Goal: Task Accomplishment & Management: Manage account settings

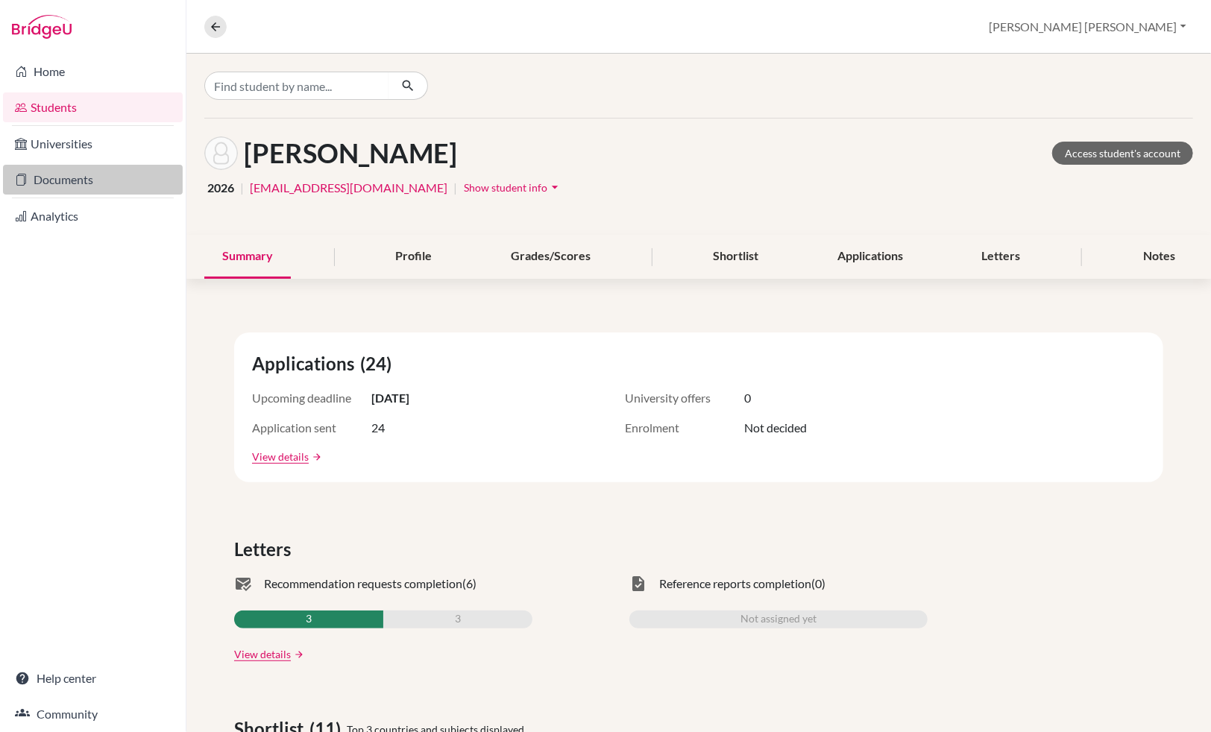
click at [61, 183] on link "Documents" at bounding box center [93, 180] width 180 height 30
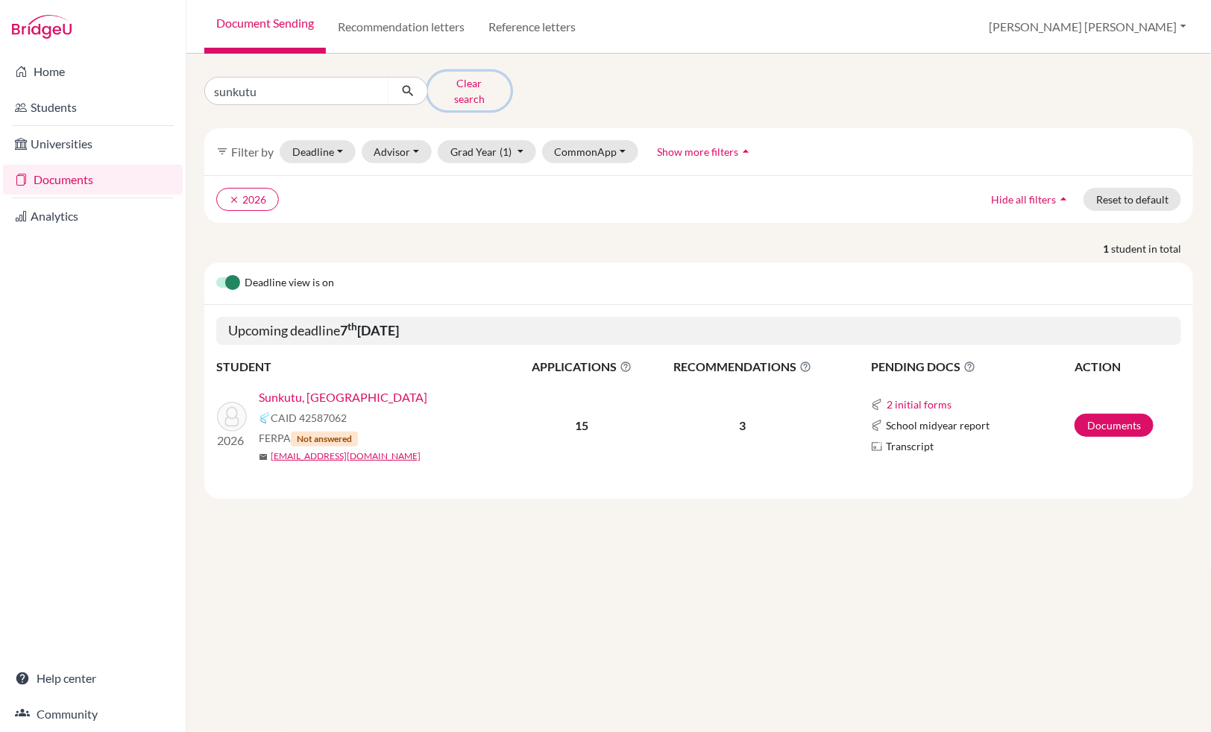
click at [462, 86] on button "Clear search" at bounding box center [469, 91] width 83 height 39
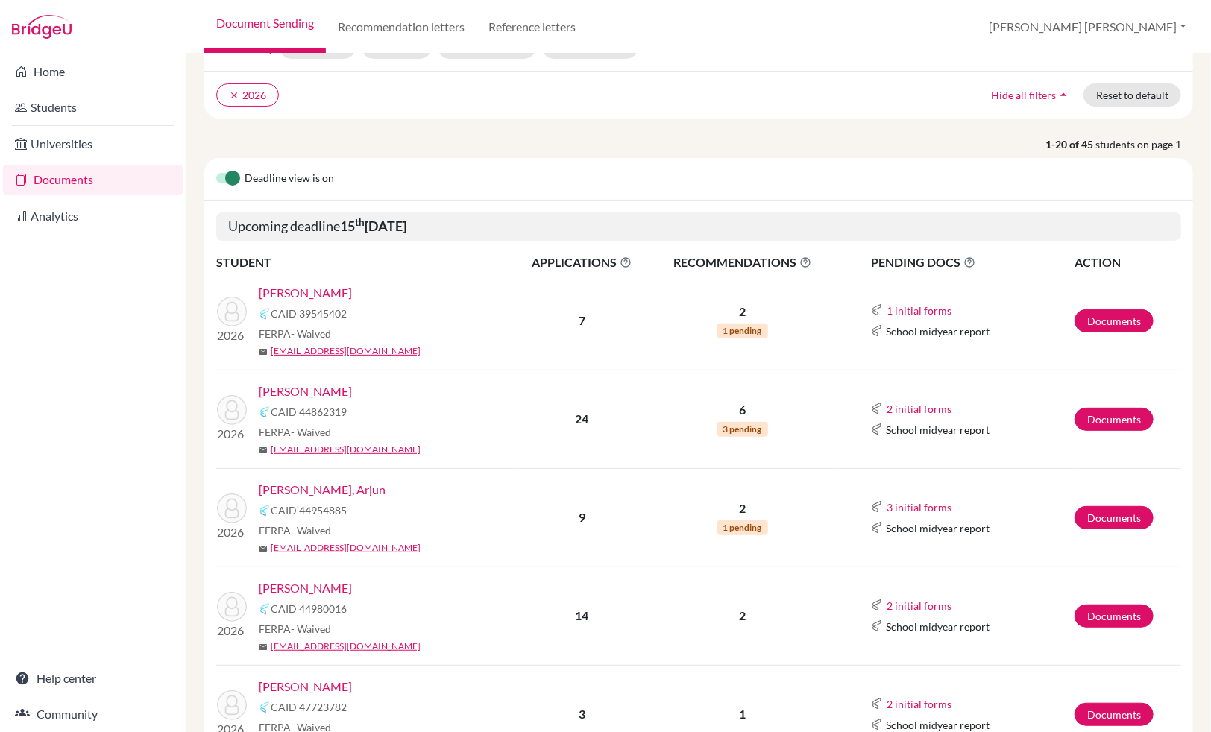
scroll to position [140, 0]
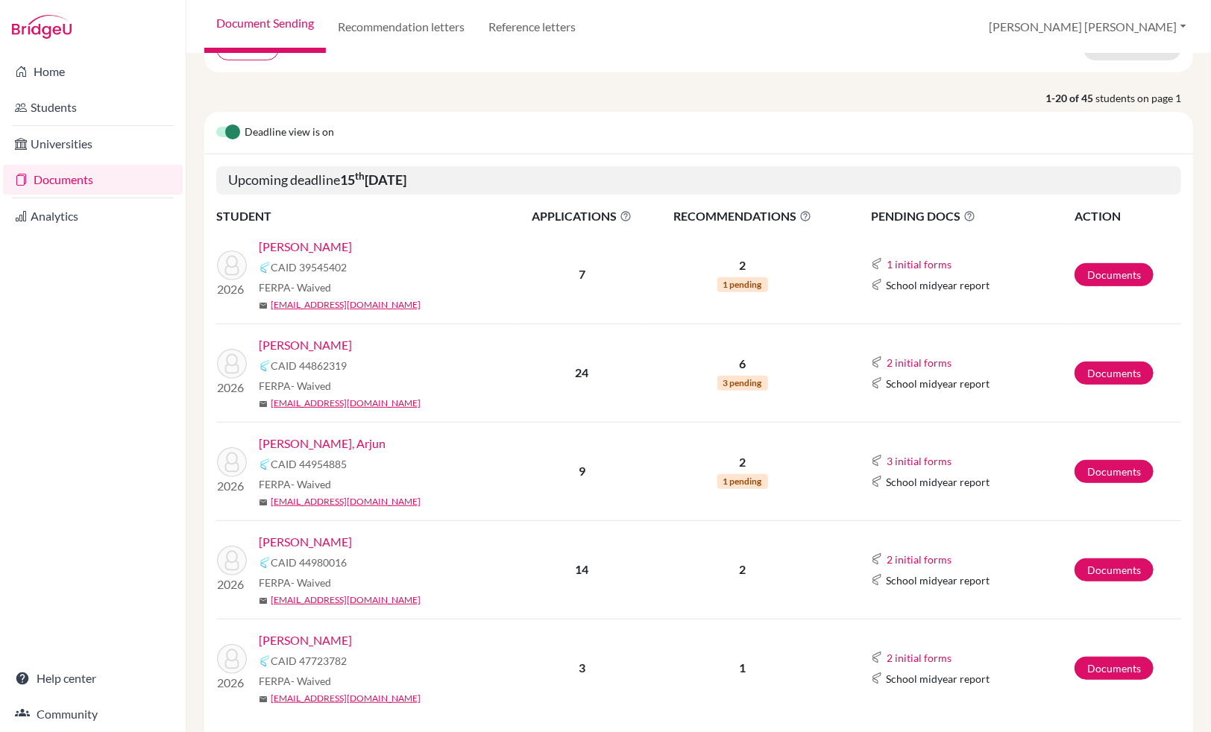
click at [306, 245] on link "Cumings, Lauren" at bounding box center [305, 247] width 93 height 18
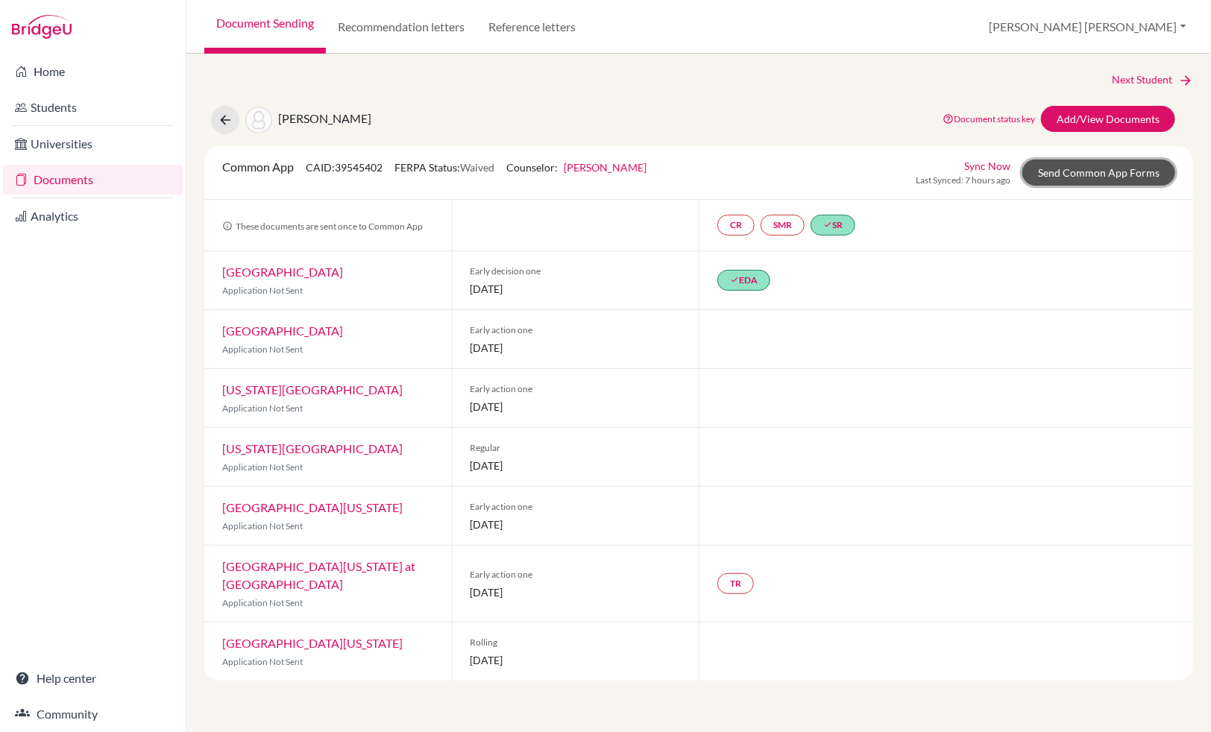
click at [1107, 170] on link "Send Common App Forms" at bounding box center [1098, 173] width 153 height 26
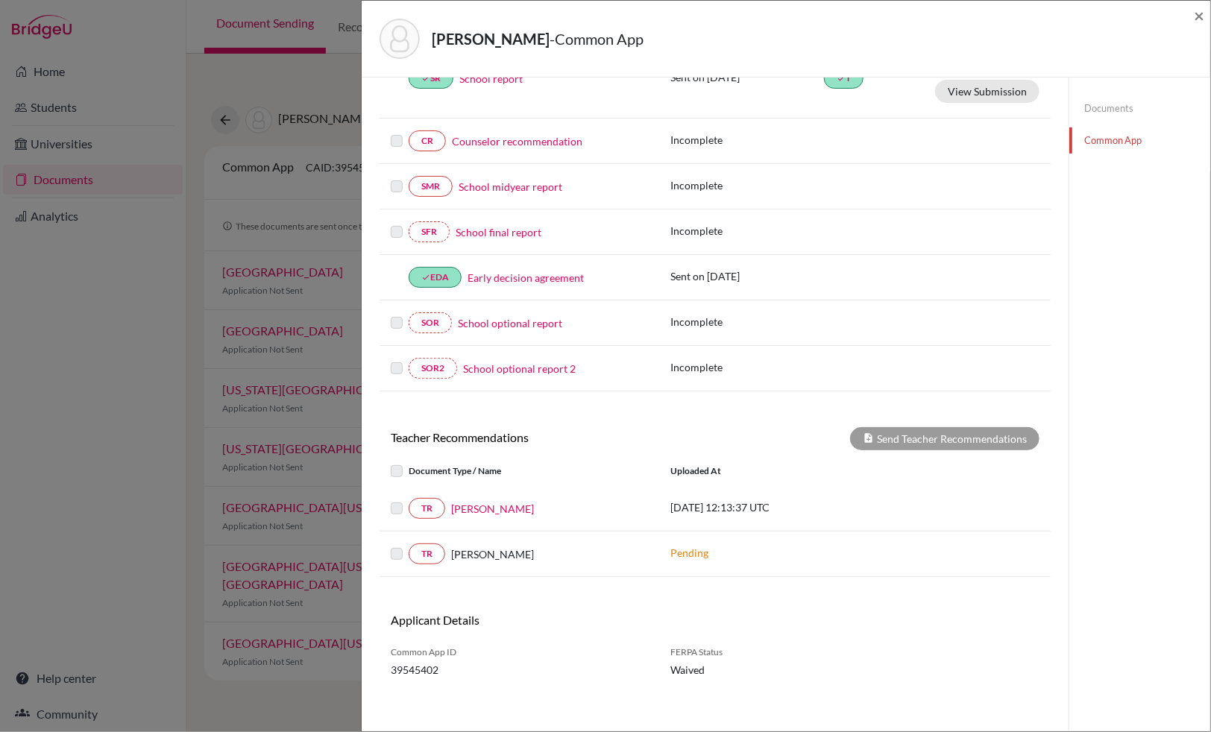
scroll to position [242, 0]
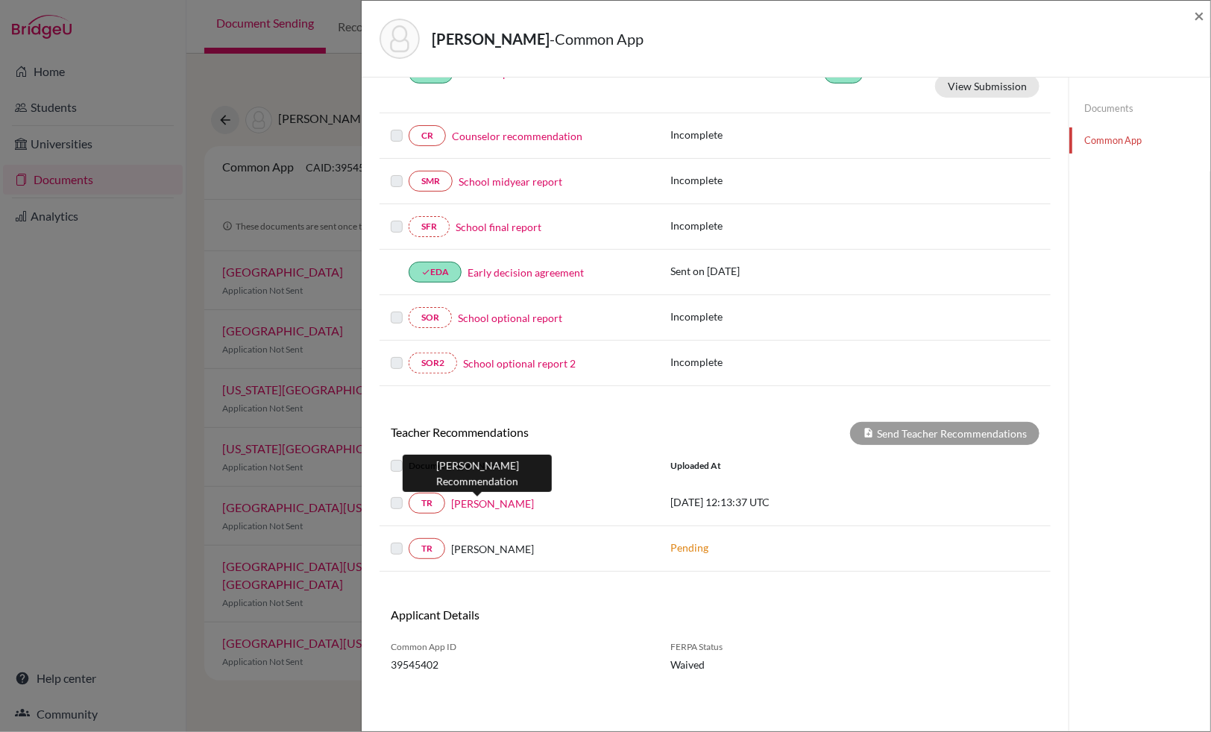
click at [469, 505] on link "[PERSON_NAME]" at bounding box center [492, 504] width 83 height 16
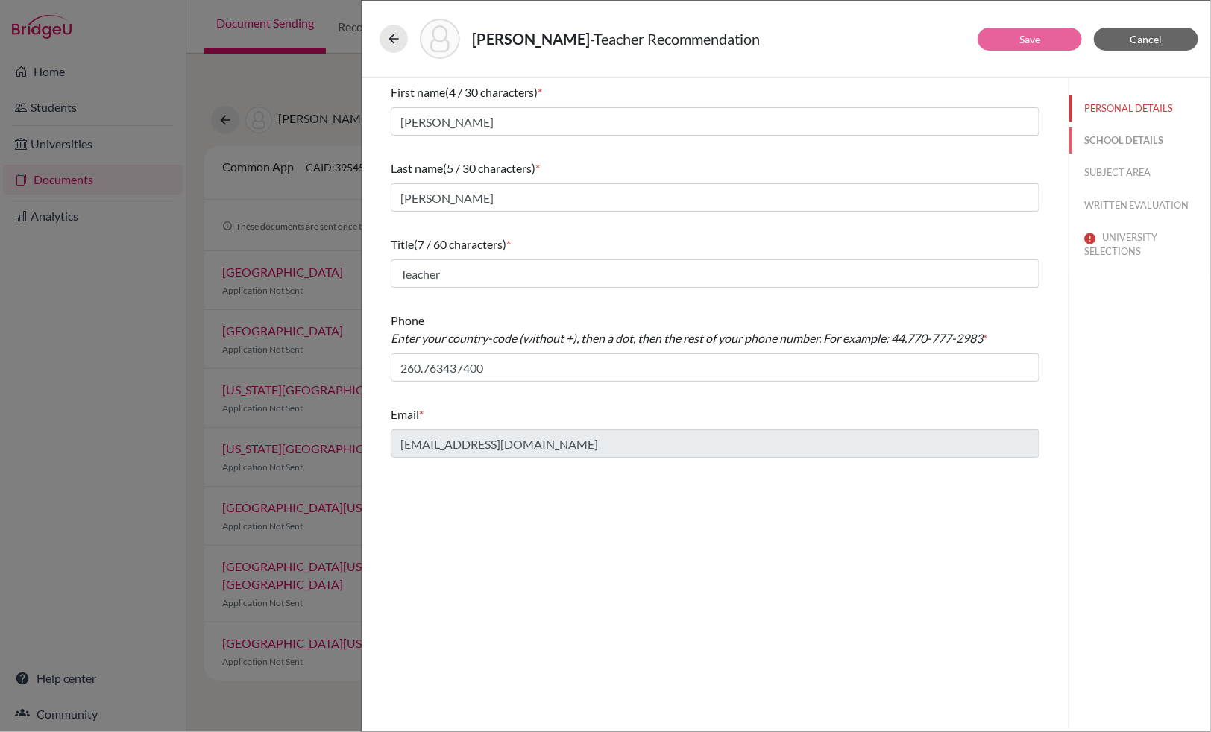
click at [1124, 139] on button "SCHOOL DETAILS" at bounding box center [1139, 141] width 141 height 26
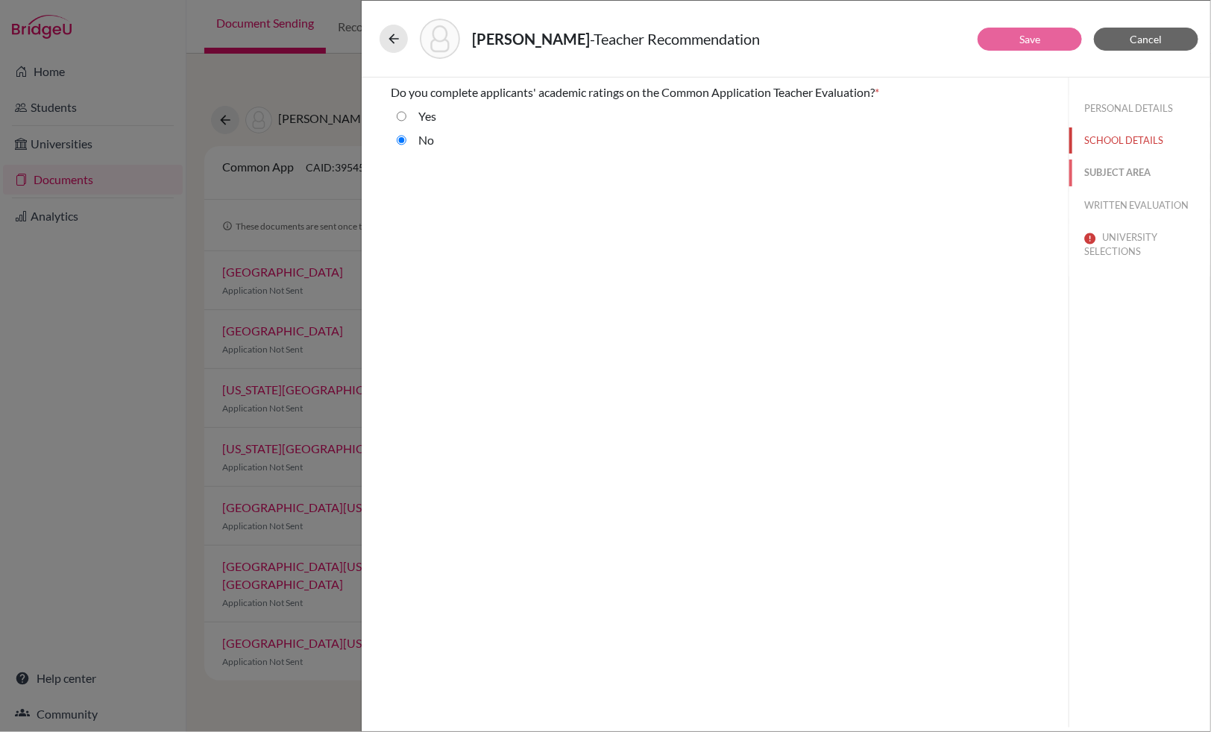
click at [1124, 171] on button "SUBJECT AREA" at bounding box center [1139, 173] width 141 height 26
select select "4"
click at [1127, 205] on button "WRITTEN EVALUATION" at bounding box center [1139, 205] width 141 height 26
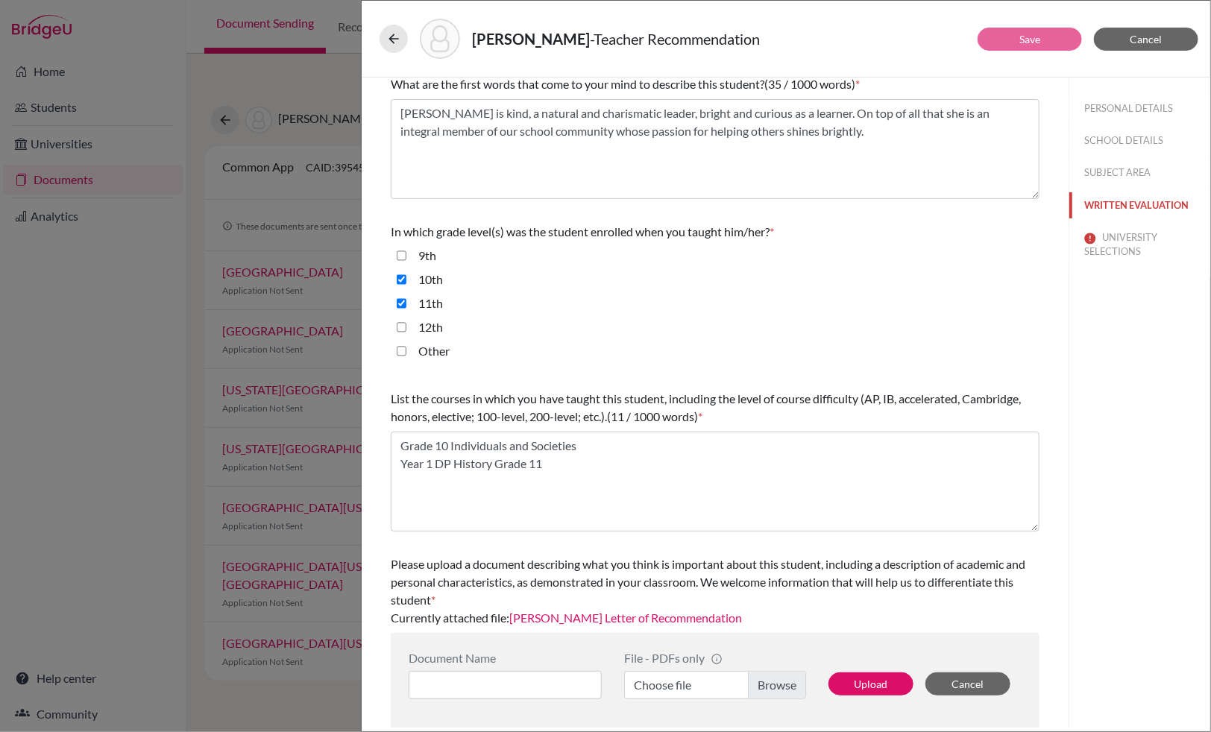
scroll to position [210, 0]
click at [656, 617] on link "[PERSON_NAME] Letter of Recommendation" at bounding box center [625, 617] width 233 height 14
click at [1127, 237] on button "UNIVERSITY SELECTIONS" at bounding box center [1139, 244] width 141 height 40
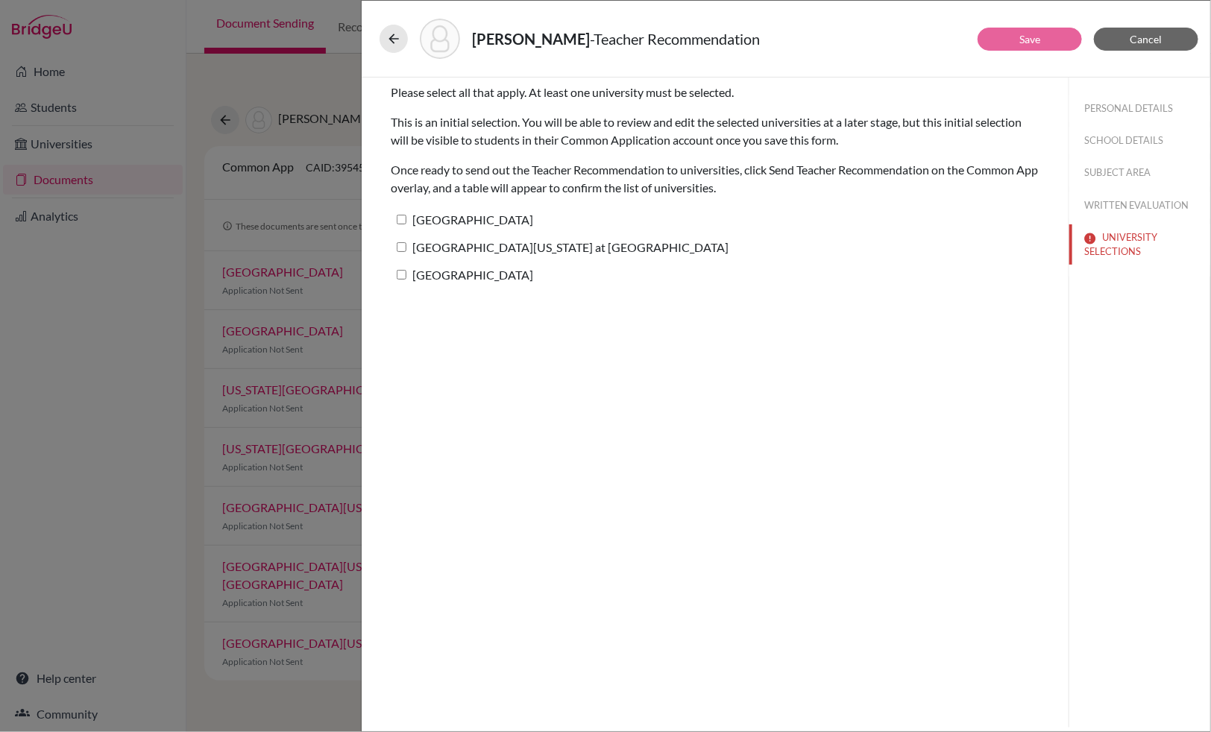
click at [401, 216] on input "[GEOGRAPHIC_DATA]" at bounding box center [402, 220] width 10 height 10
checkbox input "true"
click at [404, 245] on input "[GEOGRAPHIC_DATA][US_STATE] at [GEOGRAPHIC_DATA]" at bounding box center [402, 247] width 10 height 10
checkbox input "true"
click at [402, 272] on input "[GEOGRAPHIC_DATA]" at bounding box center [402, 275] width 10 height 10
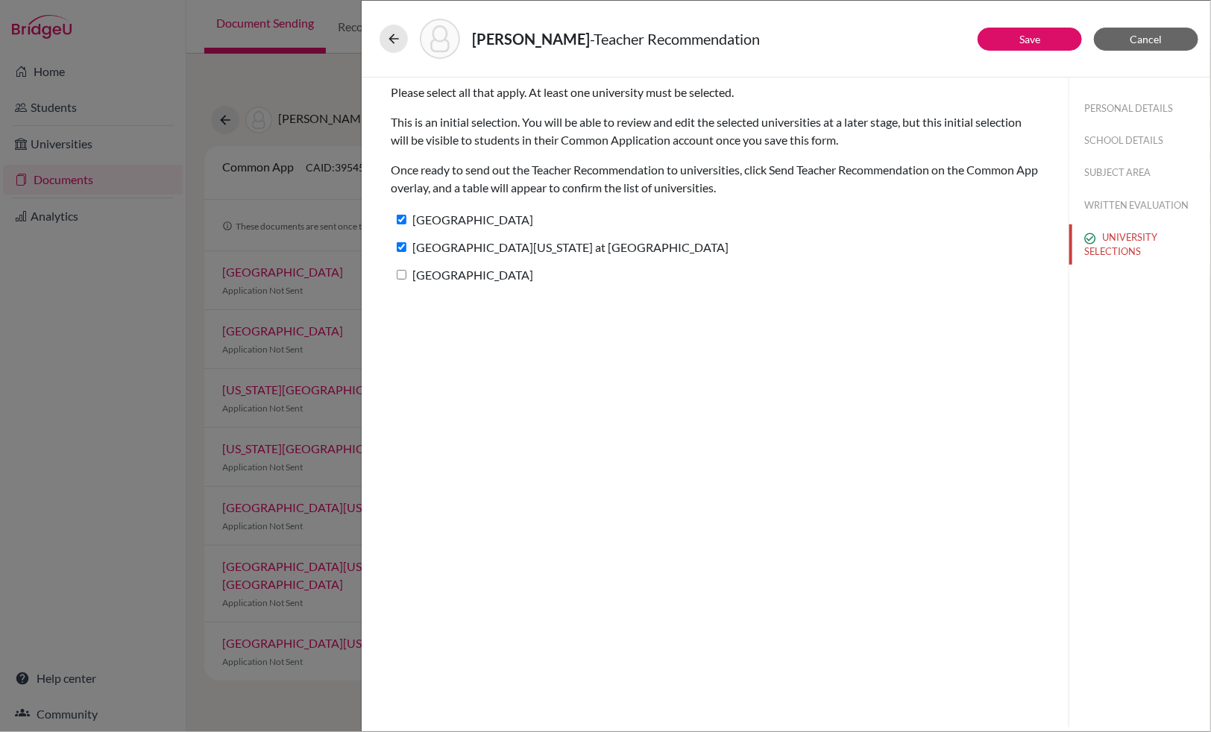
checkbox input "true"
click at [1024, 39] on link "Save" at bounding box center [1029, 39] width 21 height 13
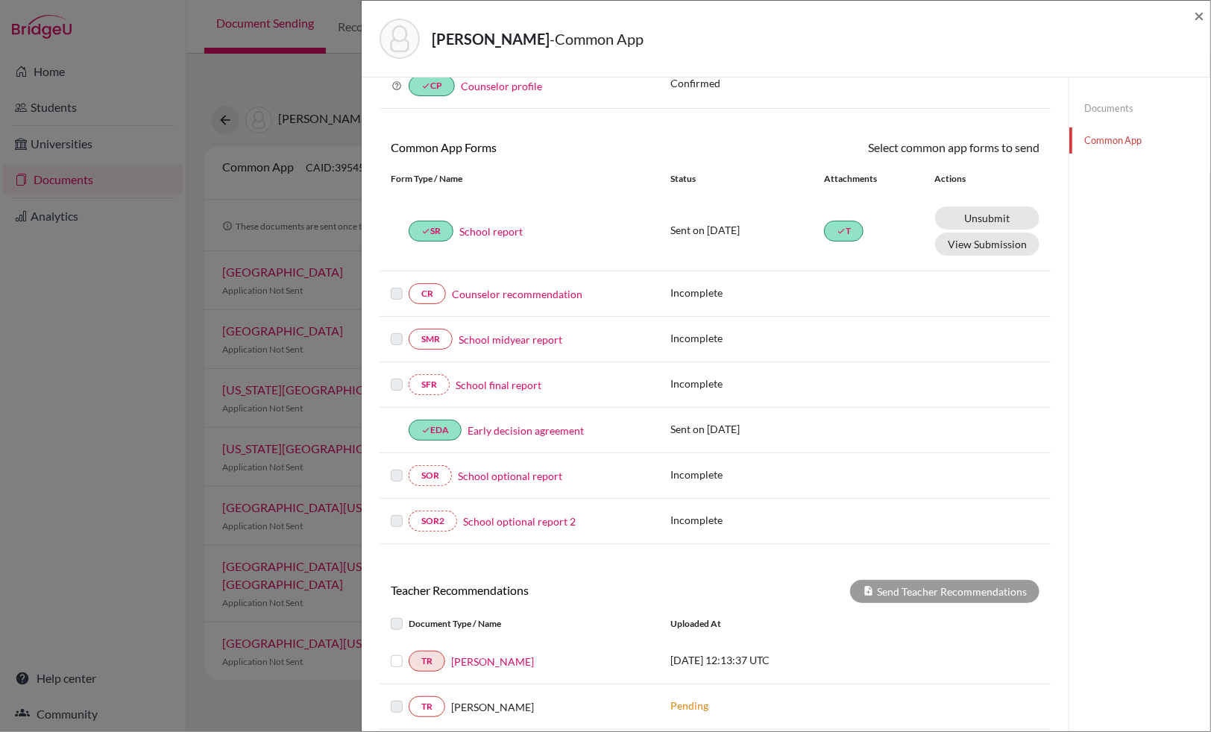
scroll to position [244, 0]
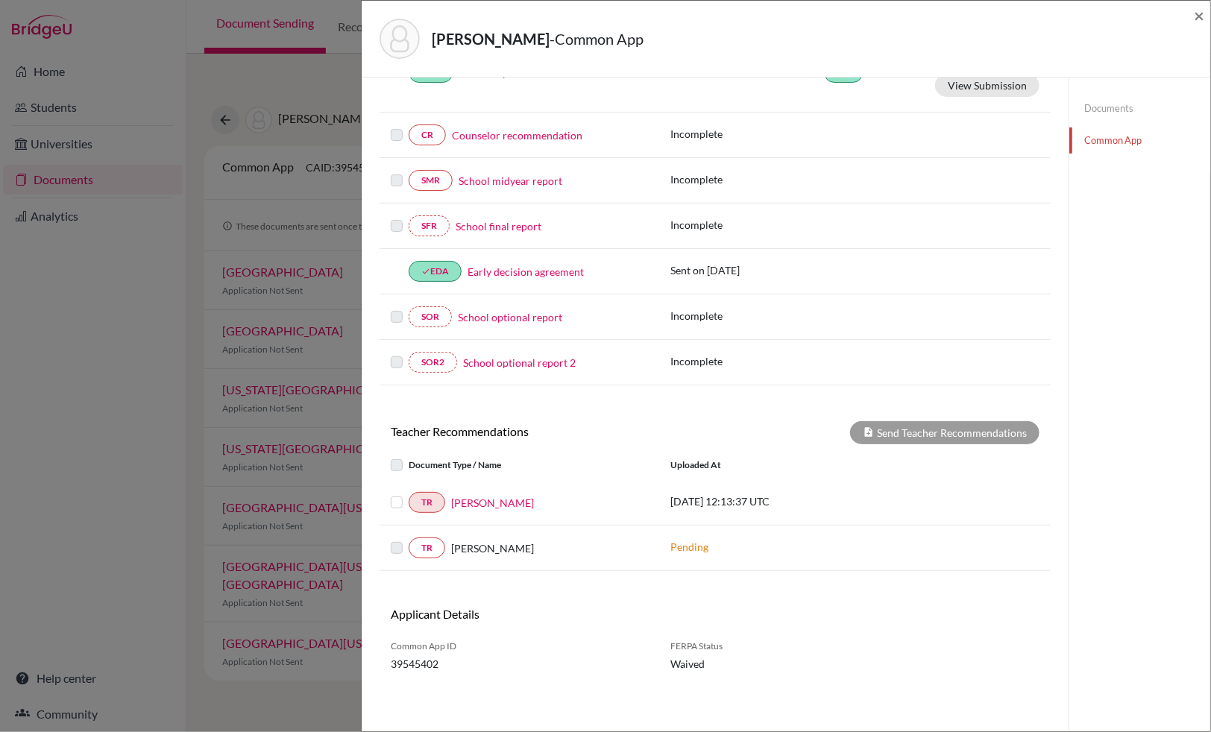
click at [409, 494] on label at bounding box center [409, 494] width 0 height 0
click at [0, 0] on input "checkbox" at bounding box center [0, 0] width 0 height 0
click at [908, 434] on button "Send Teacher Recommendations" at bounding box center [944, 432] width 189 height 23
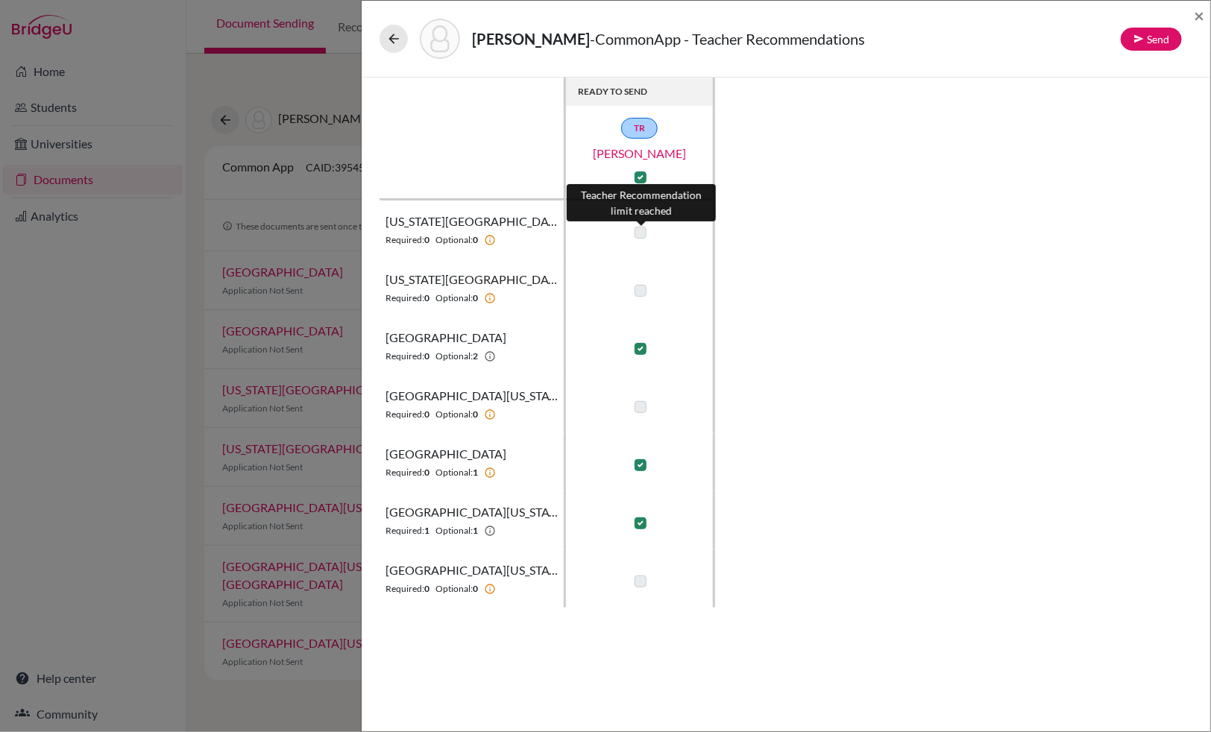
click at [641, 230] on label at bounding box center [641, 233] width 12 height 12
click at [638, 235] on label at bounding box center [641, 233] width 12 height 12
click at [1151, 33] on button "Send" at bounding box center [1151, 39] width 61 height 23
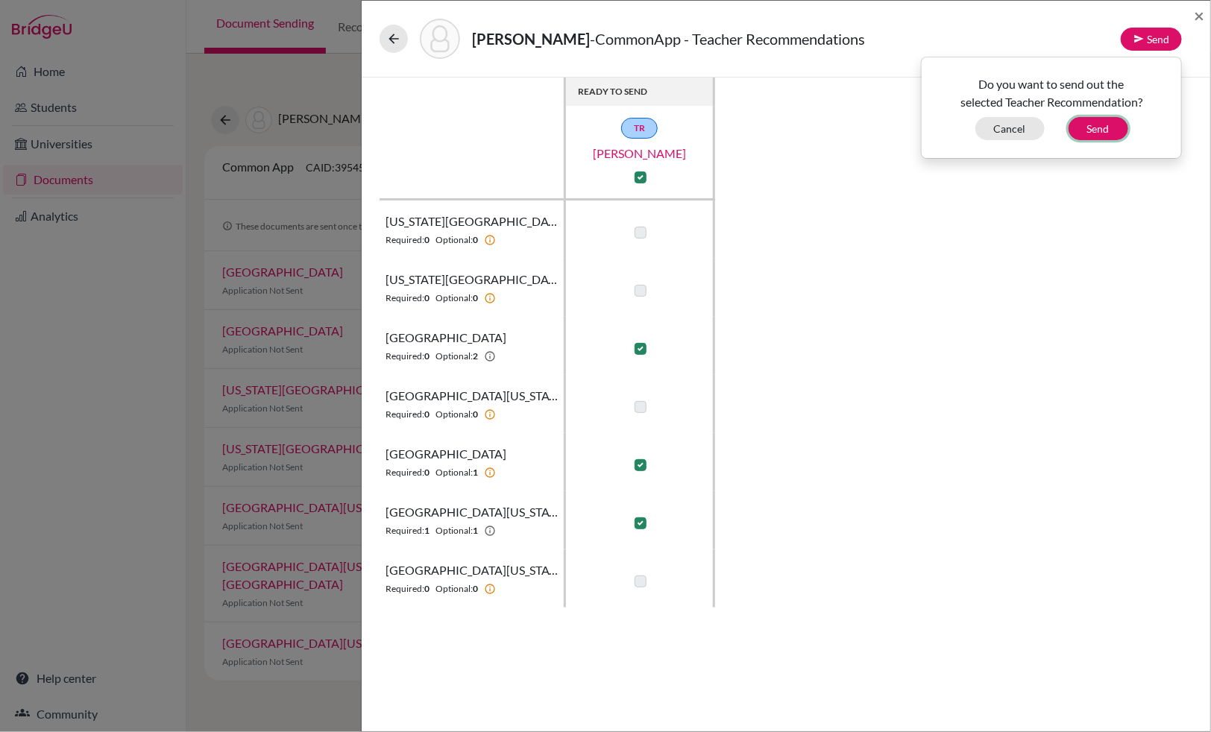
click at [1106, 127] on button "Send" at bounding box center [1099, 128] width 60 height 23
checkbox input "false"
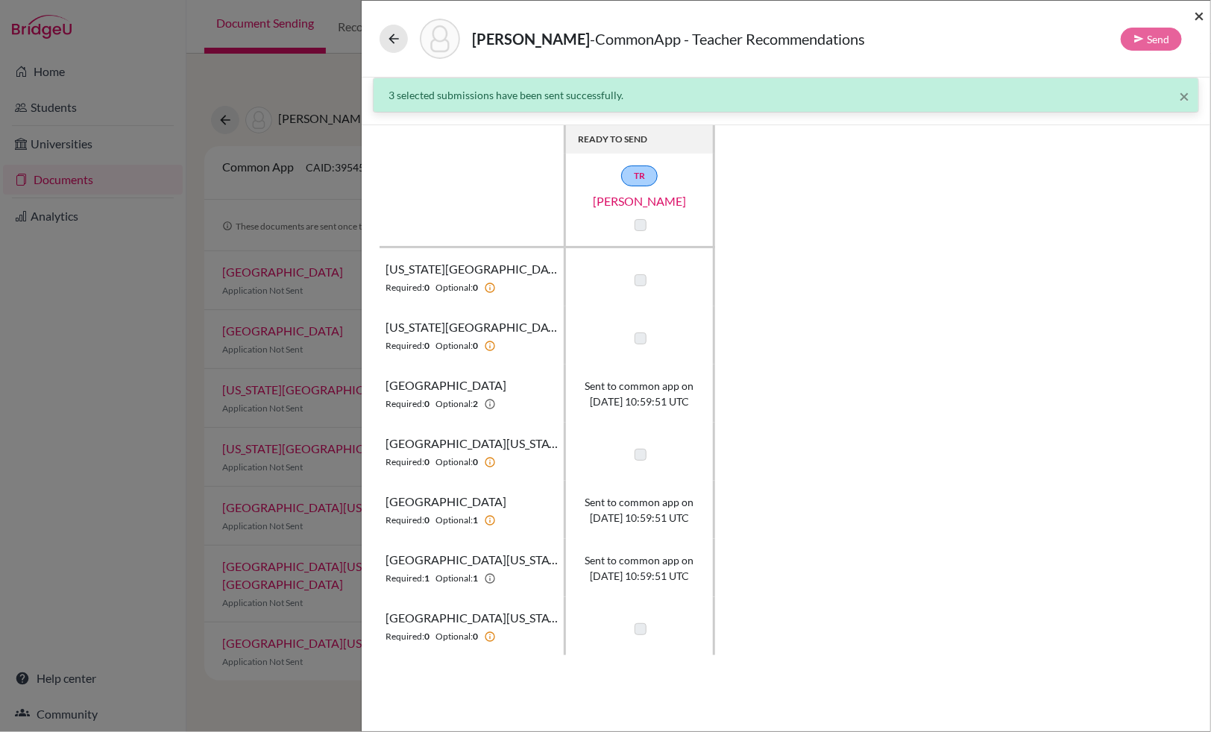
click at [1200, 15] on span "×" at bounding box center [1199, 15] width 10 height 22
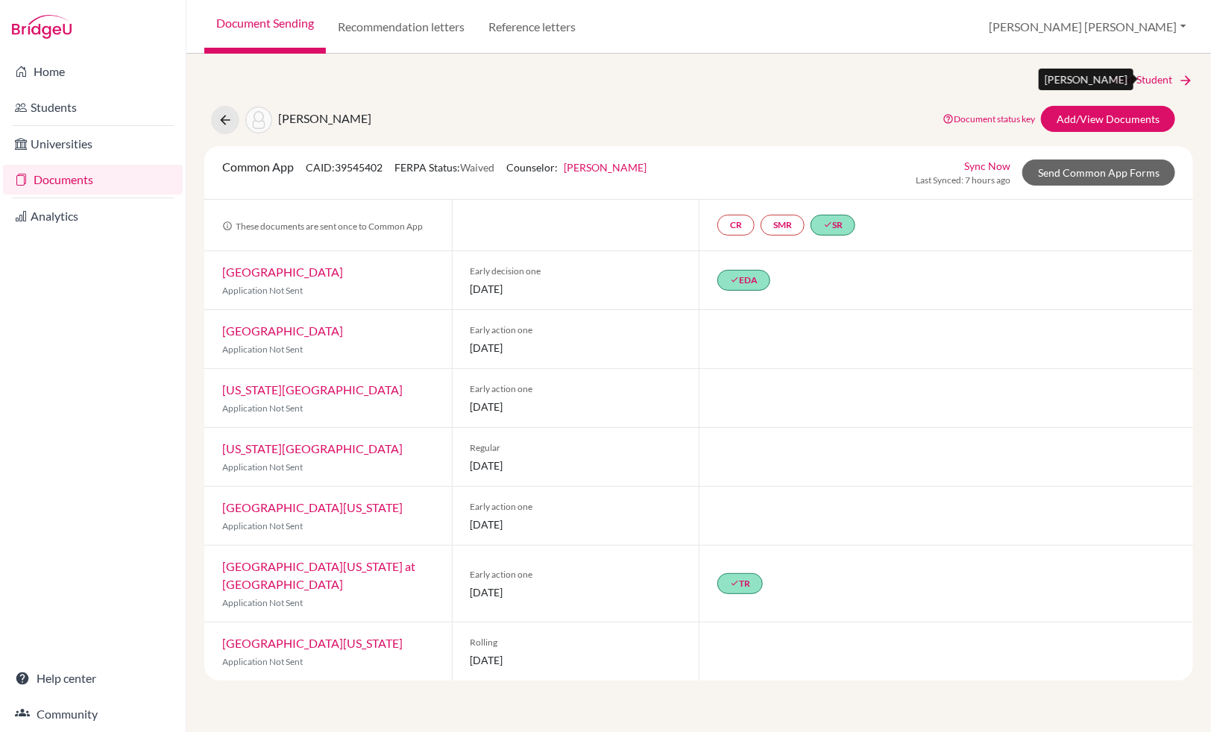
click at [1133, 76] on link "Next Student" at bounding box center [1152, 80] width 81 height 16
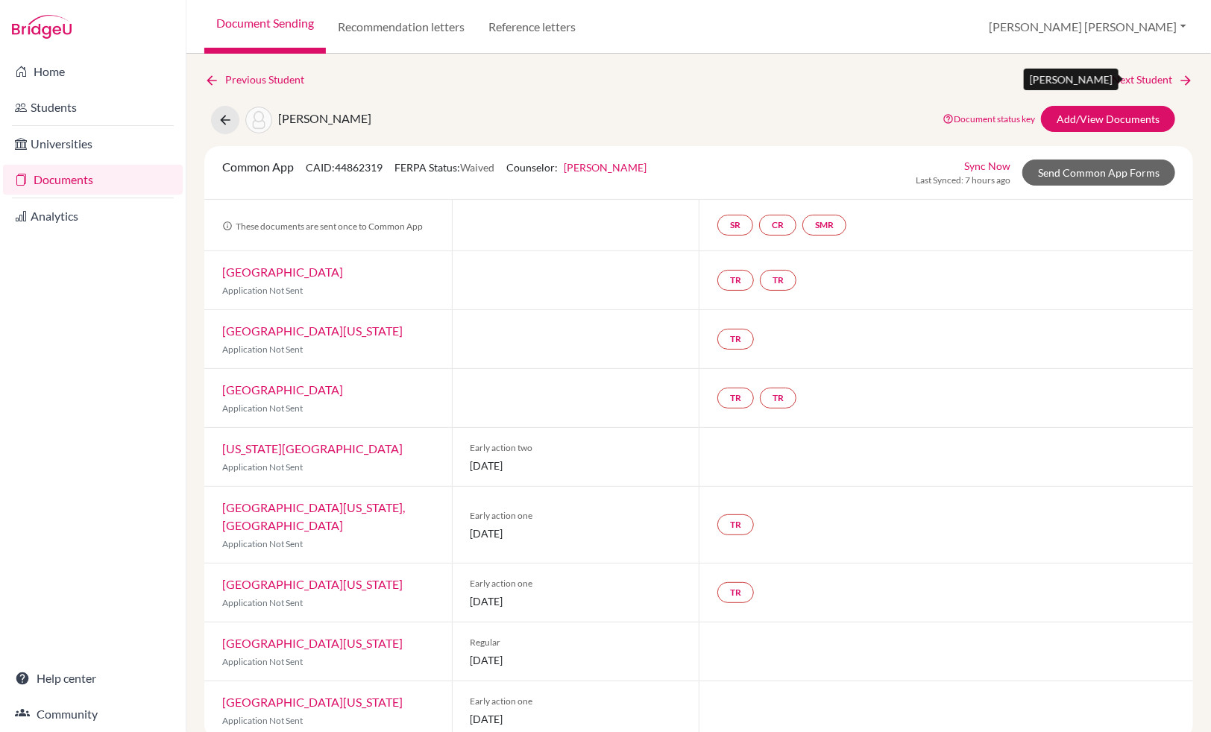
click at [1133, 76] on link "Next Student" at bounding box center [1152, 80] width 81 height 16
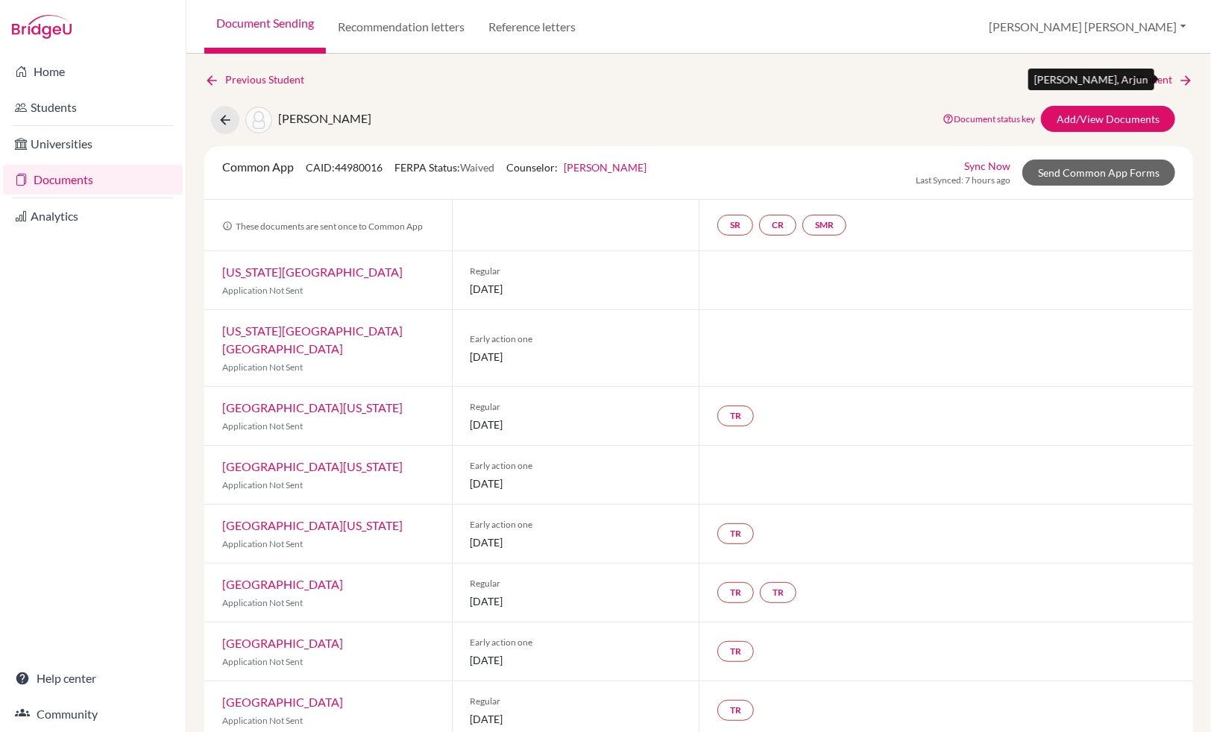
click at [1133, 76] on link "Next Student" at bounding box center [1152, 80] width 81 height 16
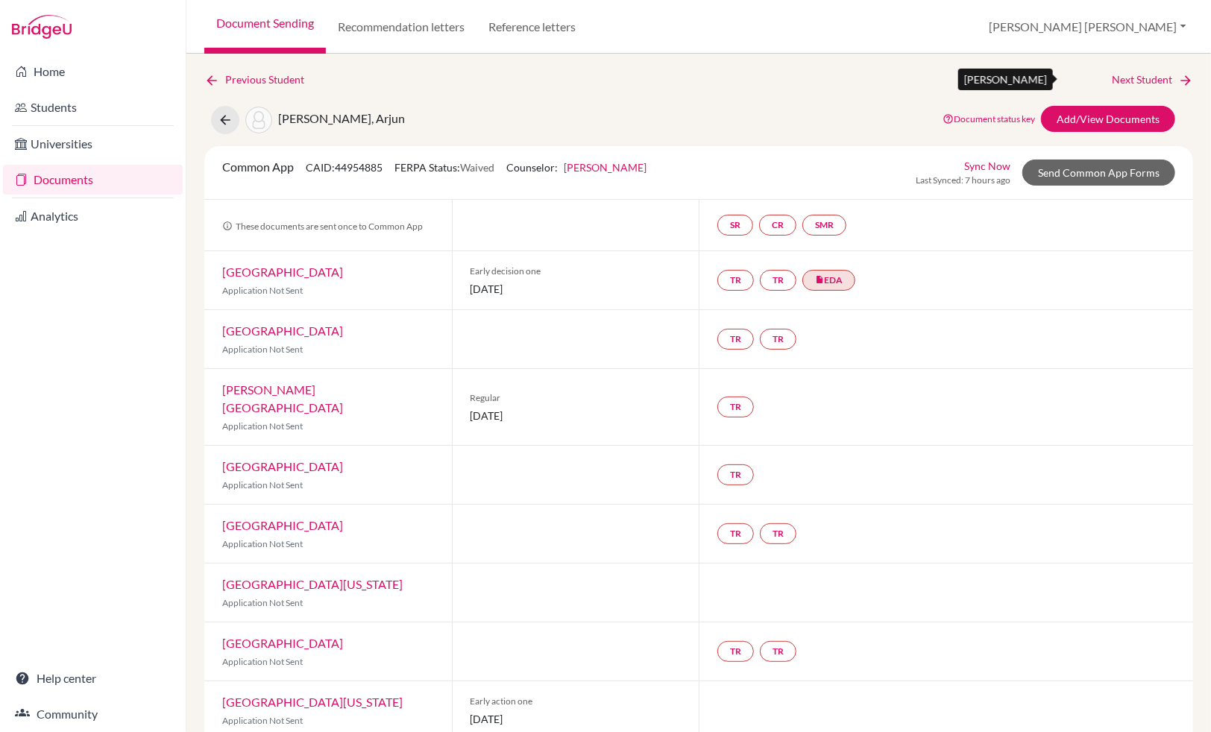
click at [1133, 76] on link "Next Student" at bounding box center [1152, 80] width 81 height 16
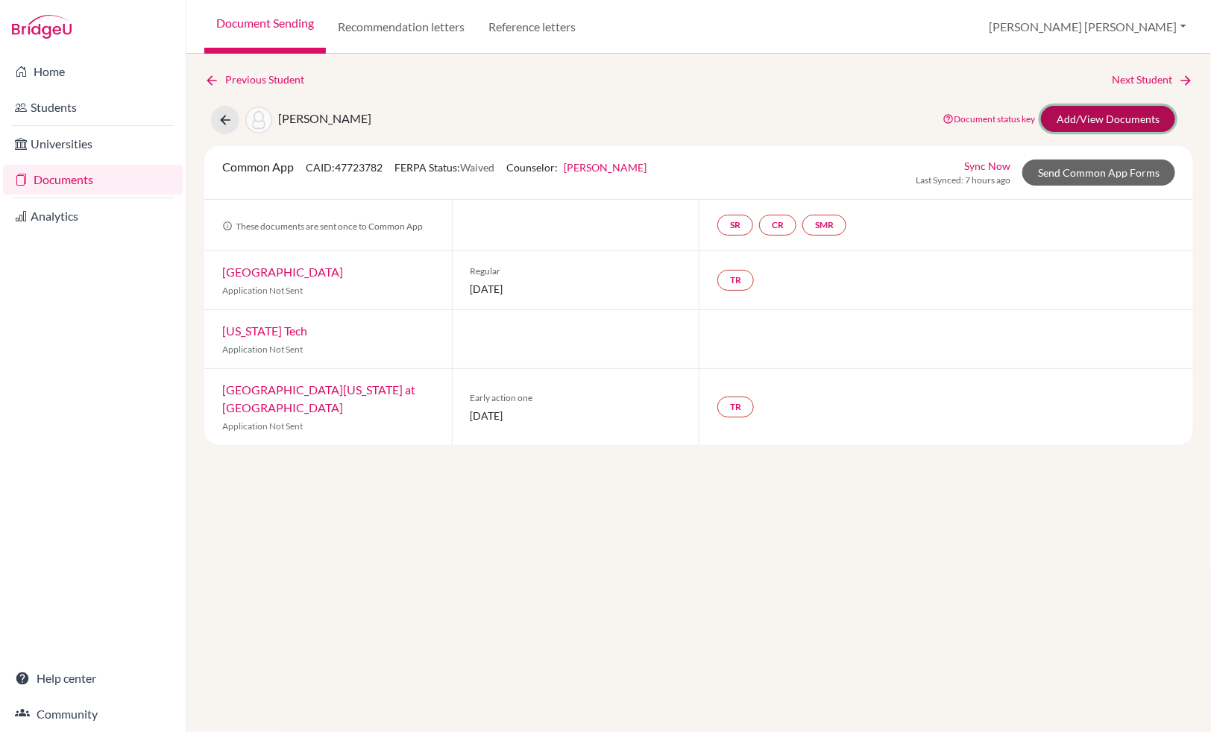
click at [1122, 122] on link "Add/View Documents" at bounding box center [1108, 119] width 134 height 26
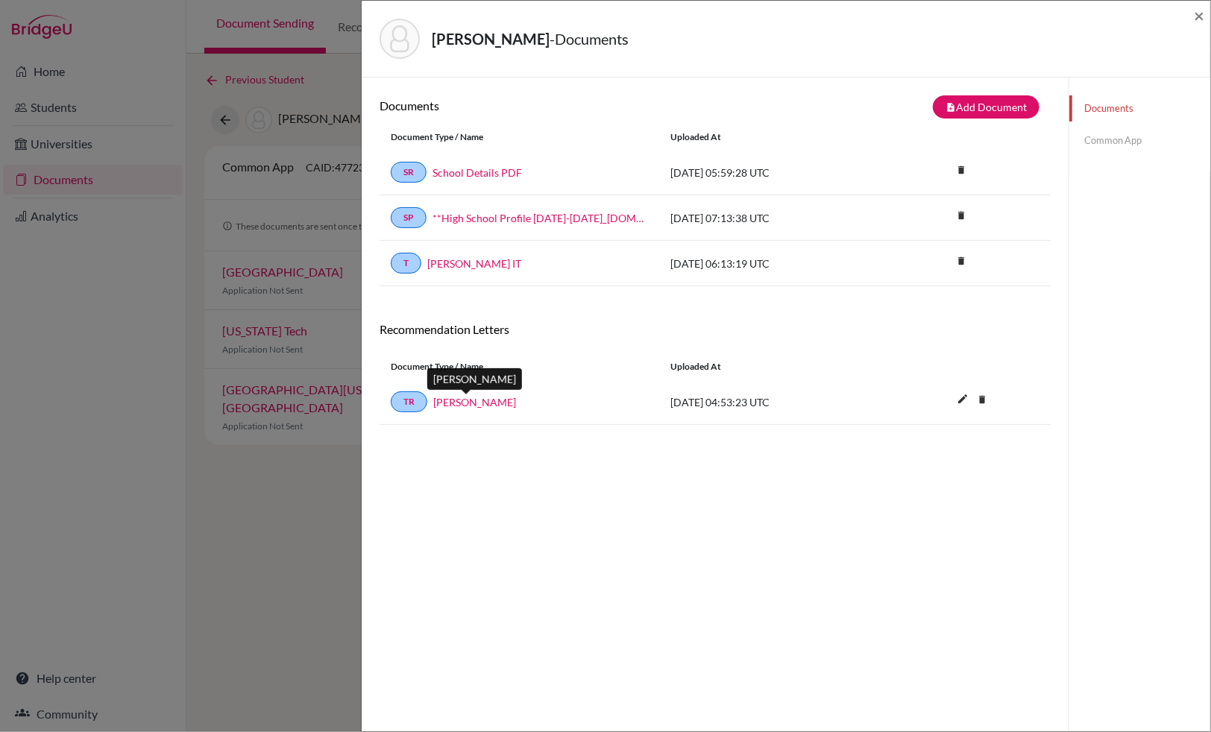
click at [473, 403] on link "Karen Wallace" at bounding box center [474, 402] width 83 height 16
click at [963, 218] on icon "delete" at bounding box center [961, 215] width 22 height 22
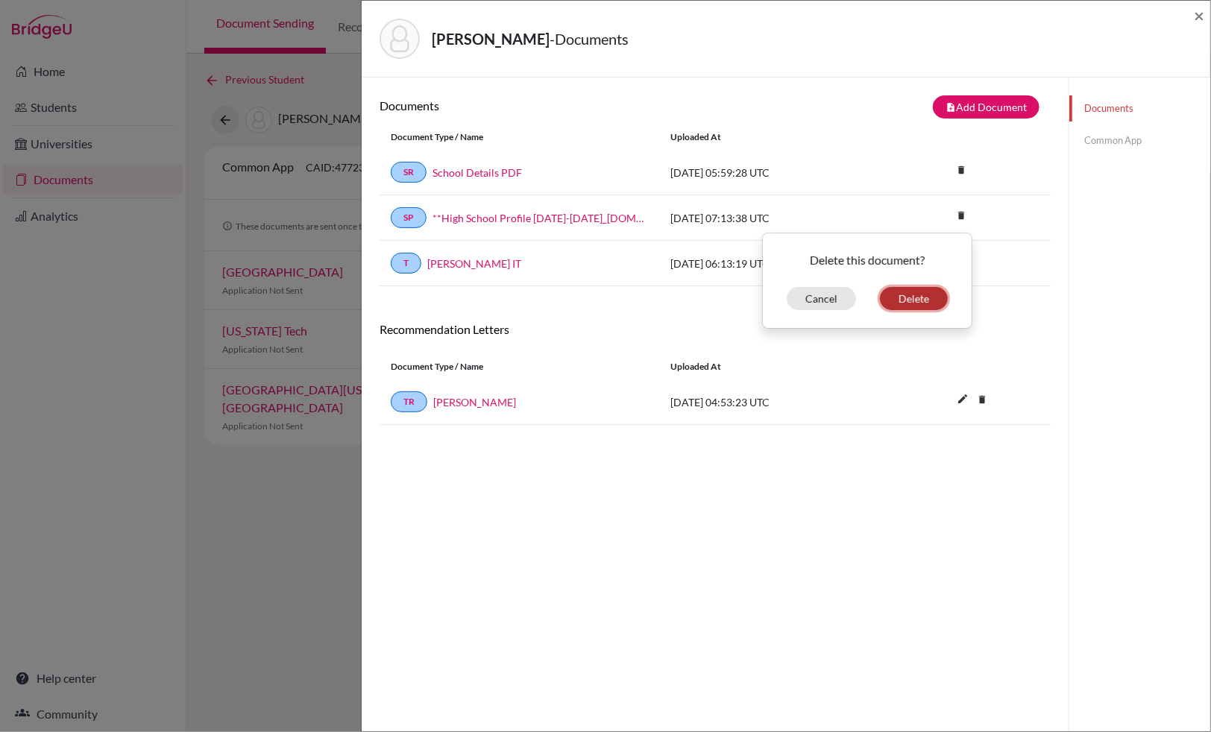
click at [921, 304] on button "Delete" at bounding box center [914, 298] width 68 height 23
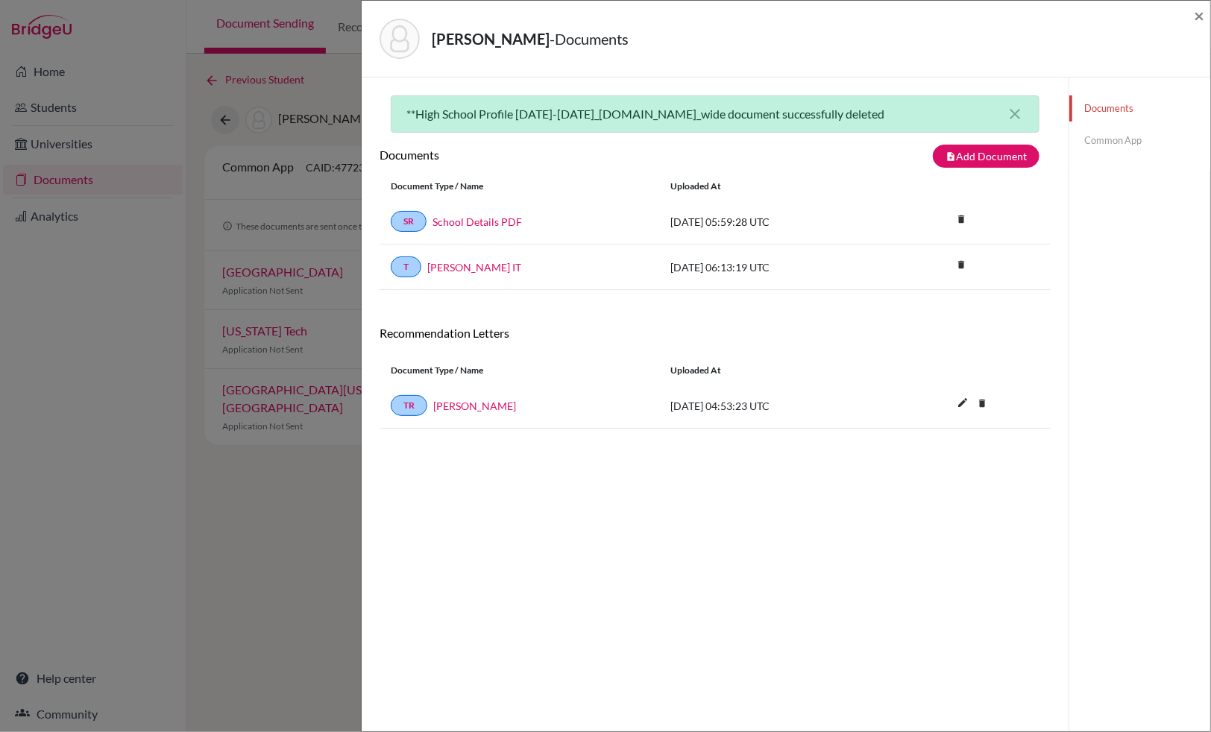
click at [1124, 138] on link "Common App" at bounding box center [1139, 141] width 141 height 26
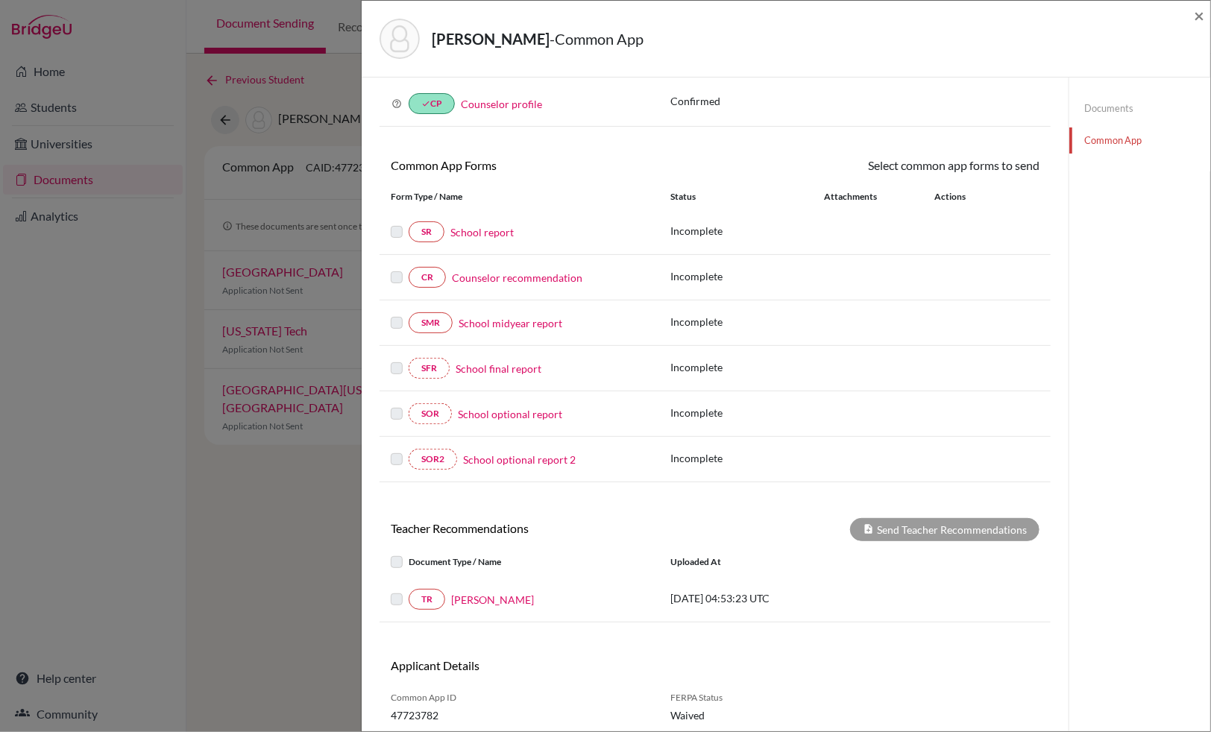
scroll to position [118, 0]
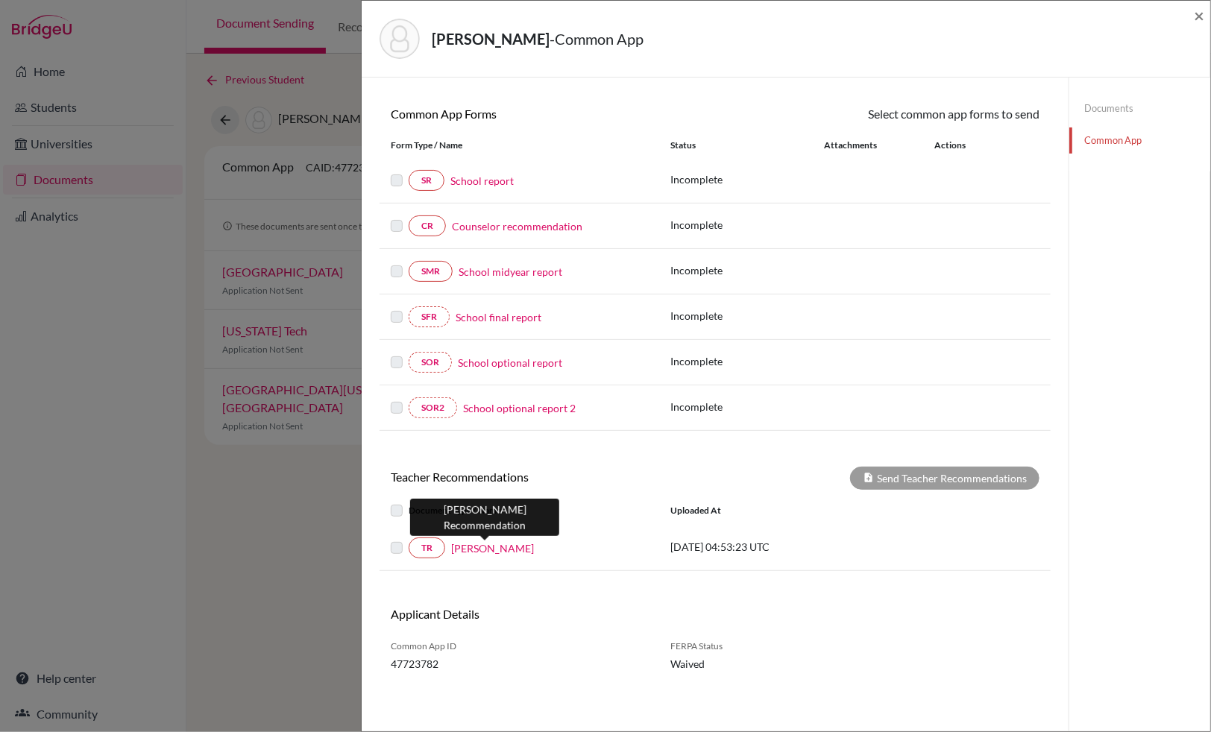
click at [480, 546] on link "Karen Wallace" at bounding box center [492, 549] width 83 height 16
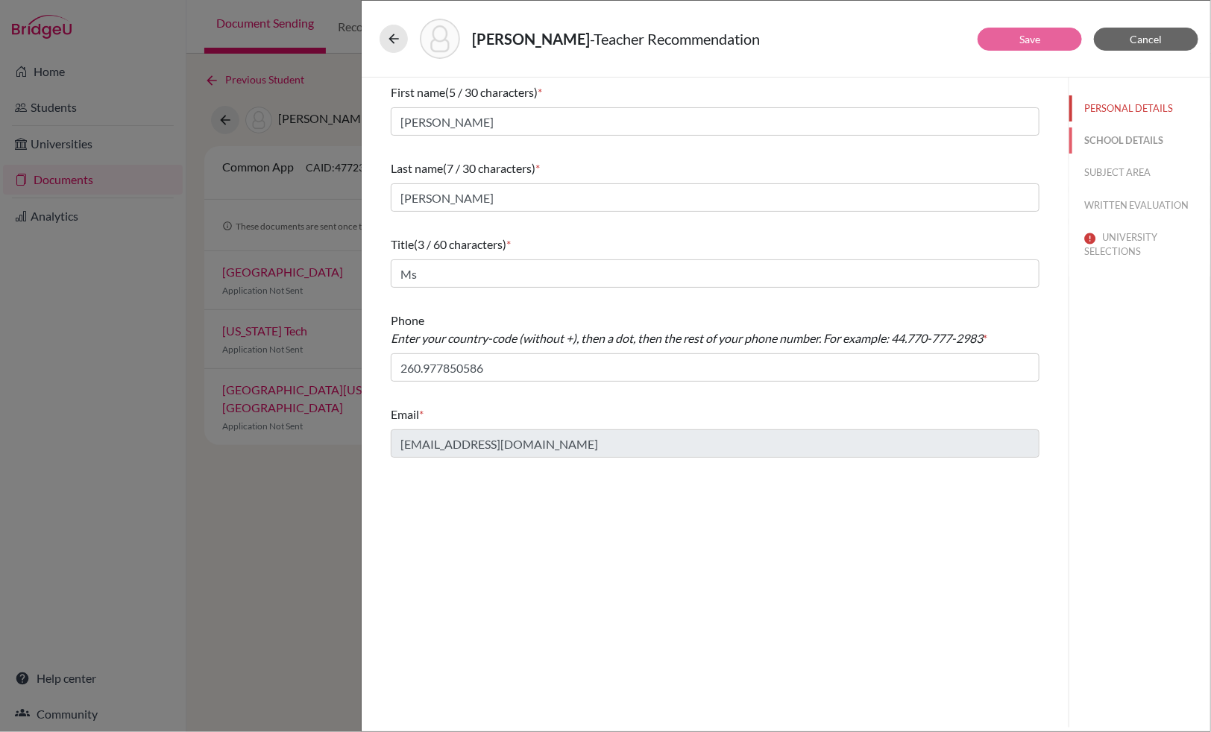
click at [1132, 144] on button "SCHOOL DETAILS" at bounding box center [1139, 141] width 141 height 26
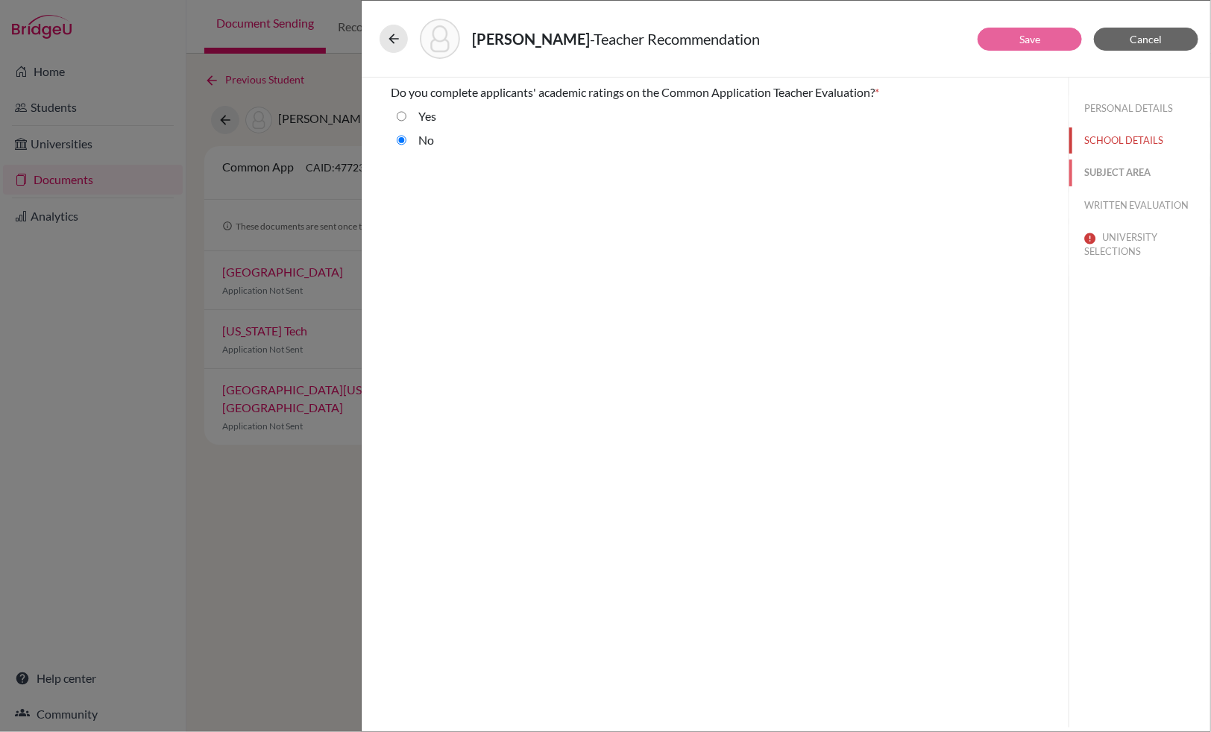
click at [1125, 169] on button "SUBJECT AREA" at bounding box center [1139, 173] width 141 height 26
select select "2"
click at [1124, 205] on button "WRITTEN EVALUATION" at bounding box center [1139, 205] width 141 height 26
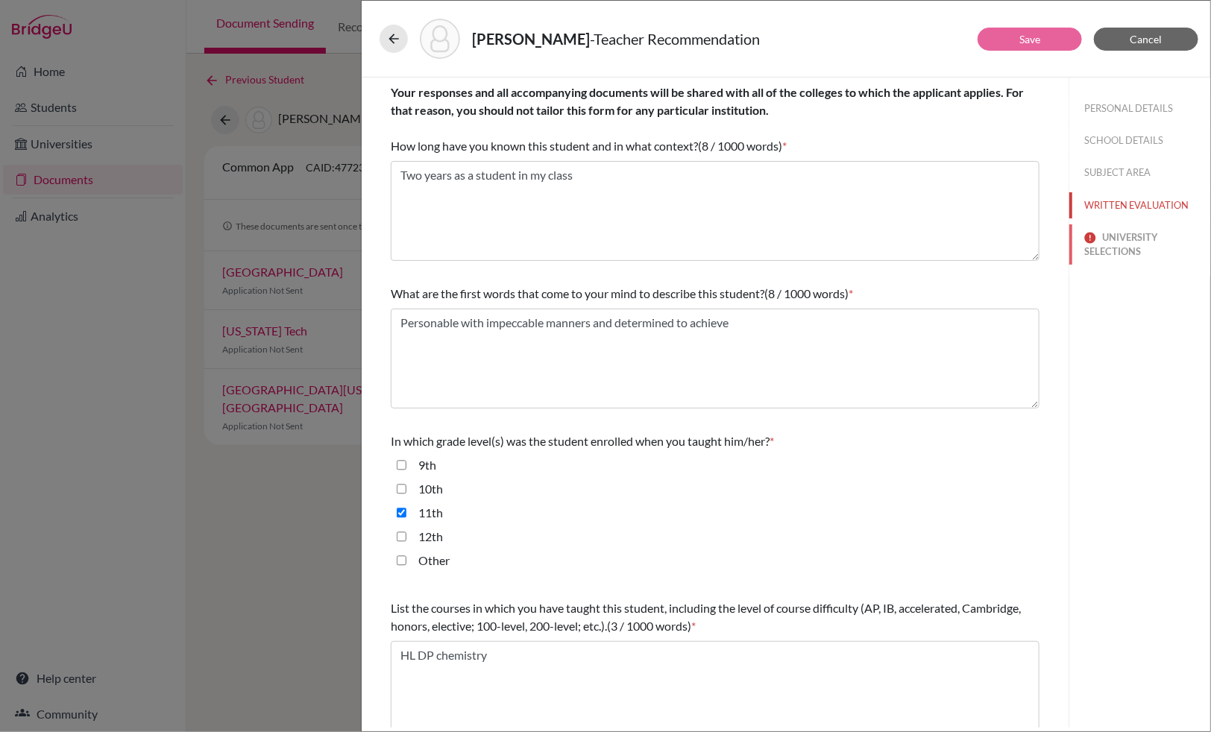
click at [1121, 239] on button "UNIVERSITY SELECTIONS" at bounding box center [1139, 244] width 141 height 40
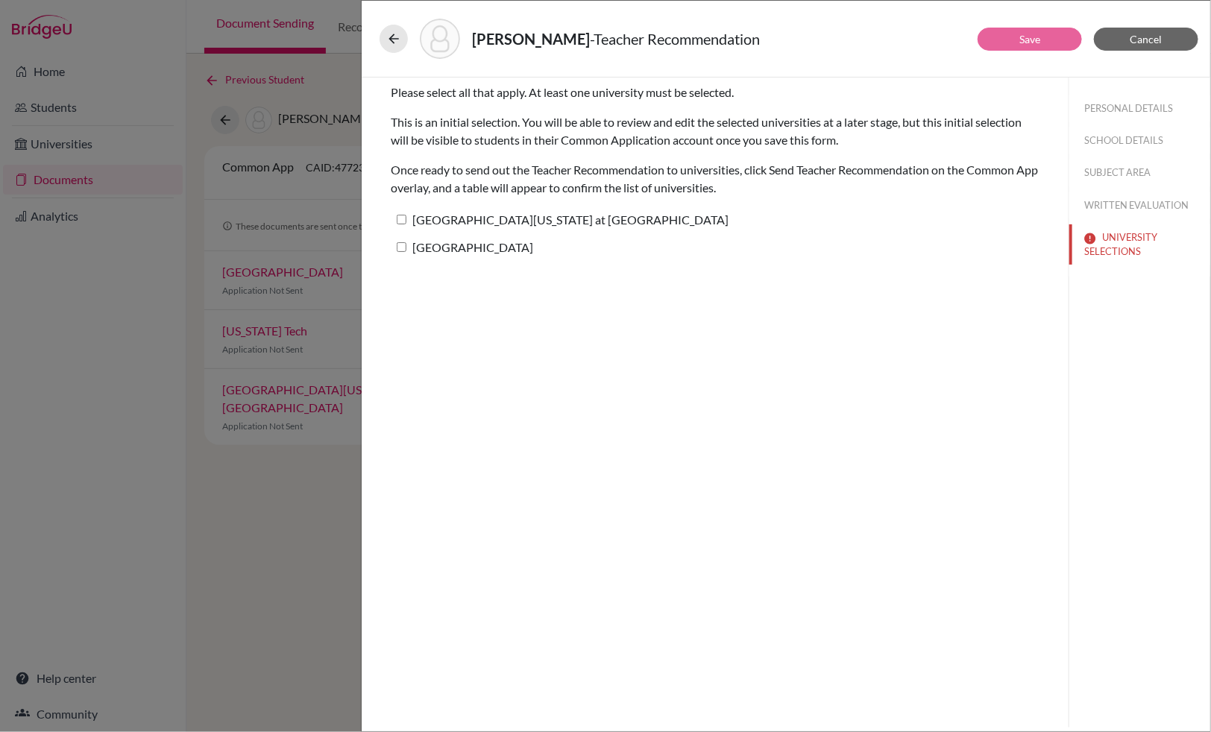
click at [403, 215] on input "[GEOGRAPHIC_DATA][US_STATE] at [GEOGRAPHIC_DATA]" at bounding box center [402, 220] width 10 height 10
checkbox input "true"
click at [403, 247] on input "Boston University" at bounding box center [402, 247] width 10 height 10
checkbox input "true"
click at [1020, 40] on link "Save" at bounding box center [1029, 39] width 21 height 13
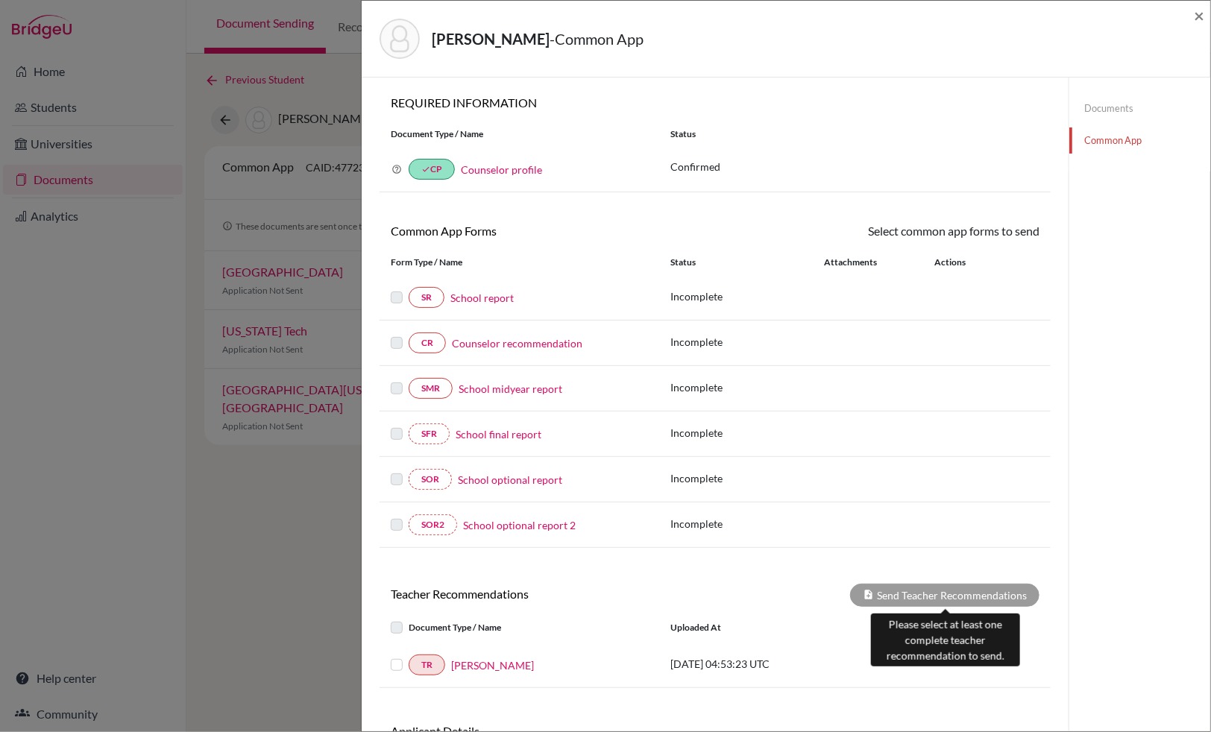
click at [925, 593] on div "Send Teacher Recommendations" at bounding box center [944, 595] width 189 height 23
click at [409, 656] on label at bounding box center [409, 656] width 0 height 0
click at [0, 0] on input "checkbox" at bounding box center [0, 0] width 0 height 0
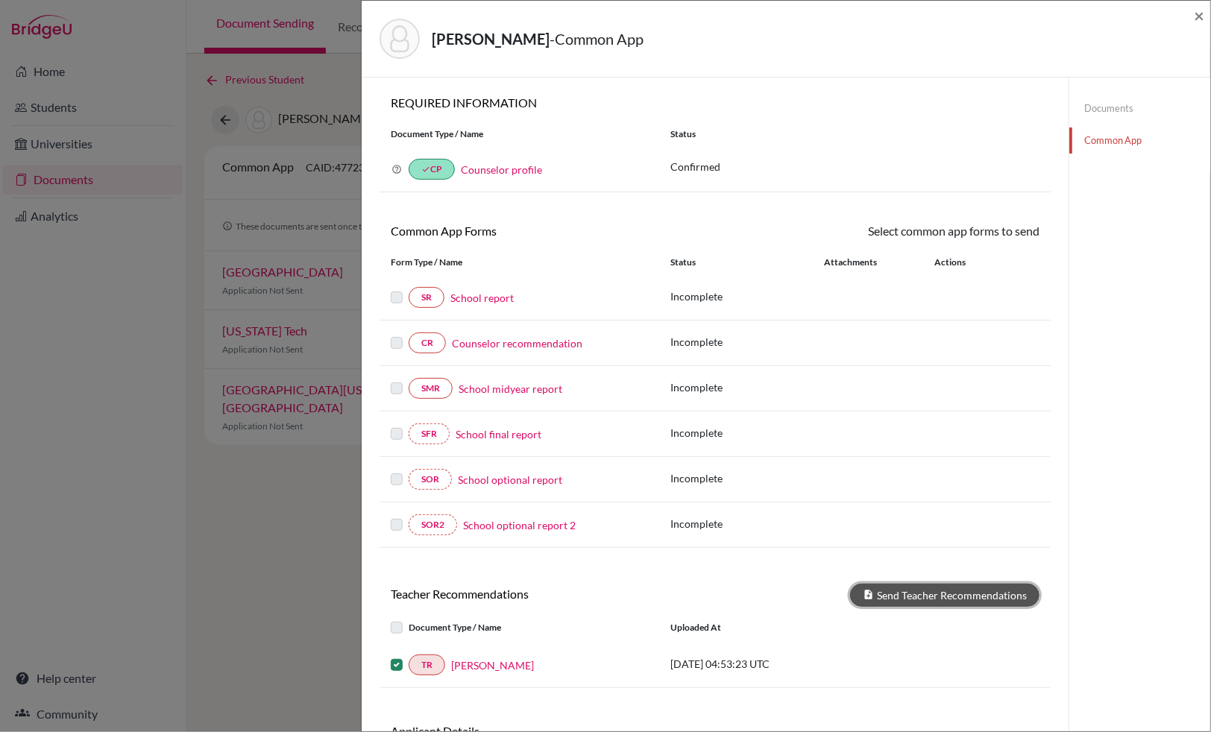
click at [925, 599] on button "Send Teacher Recommendations" at bounding box center [944, 595] width 189 height 23
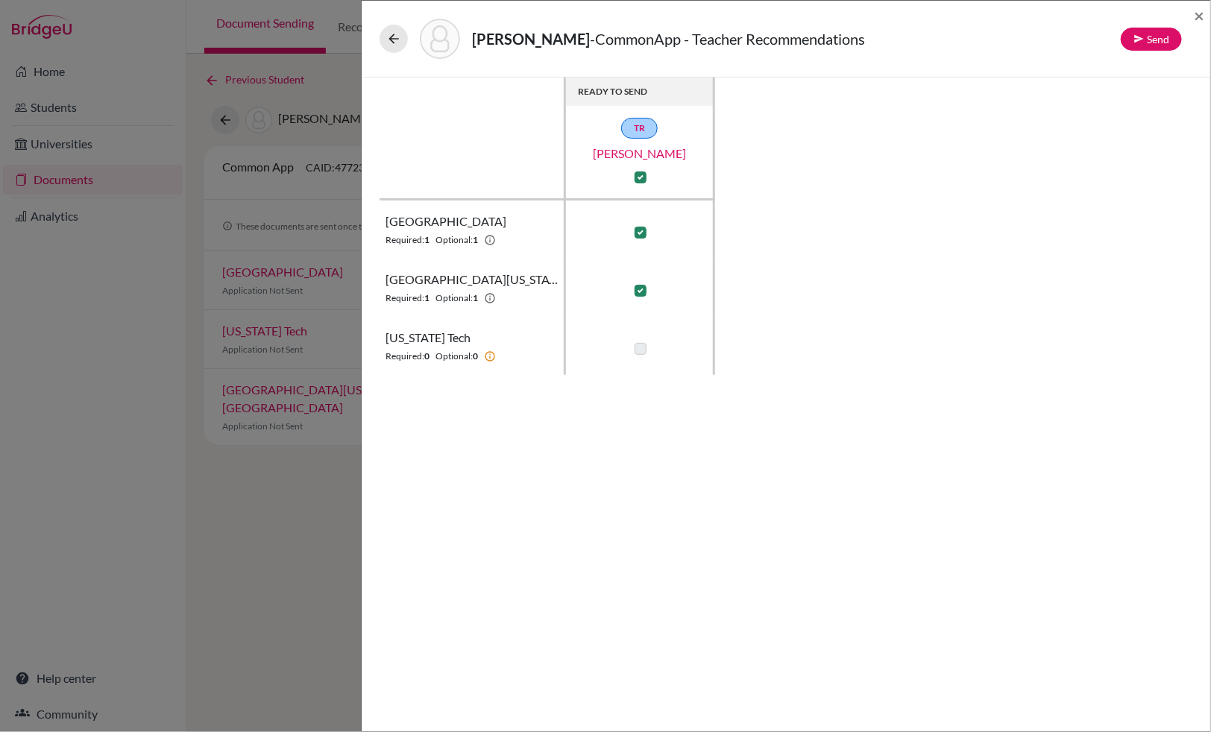
click at [1068, 295] on div "READY TO SEND TR Karen Wallace Boston University Required: 1 Optional: 1 Univer…" at bounding box center [786, 227] width 813 height 298
click at [1197, 15] on span "×" at bounding box center [1199, 15] width 10 height 22
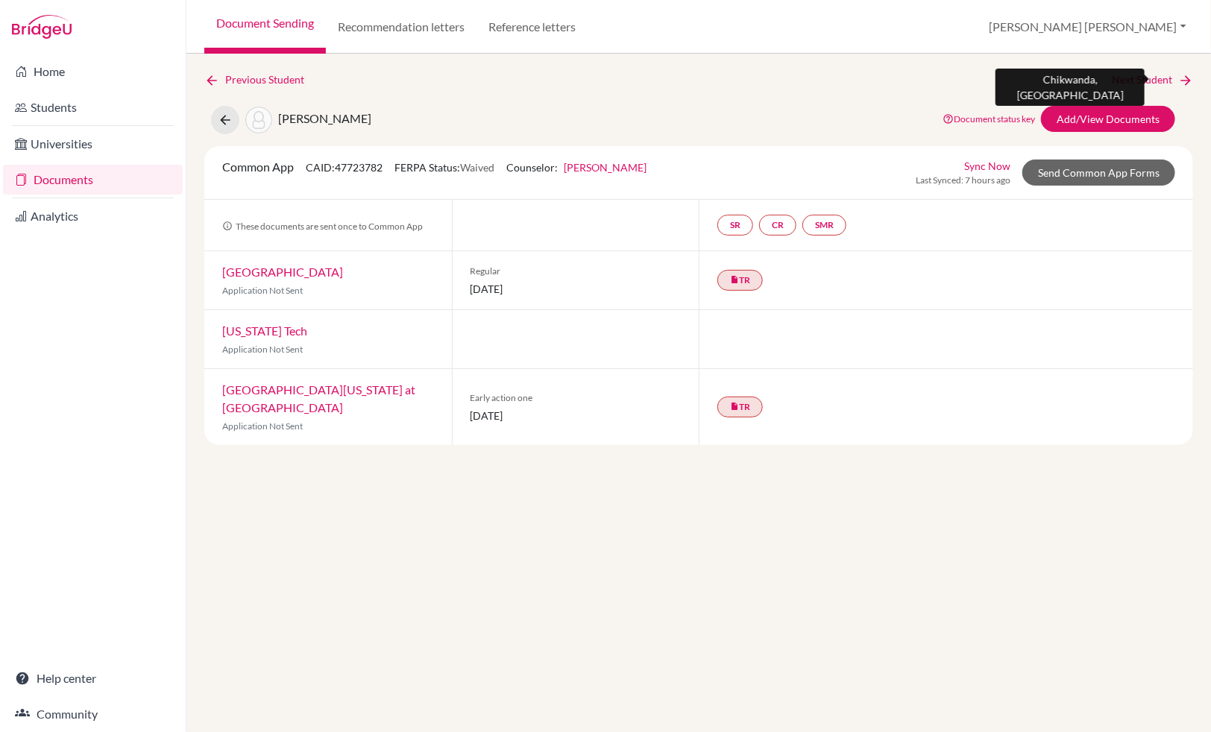
click at [1139, 75] on link "Next Student" at bounding box center [1152, 80] width 81 height 16
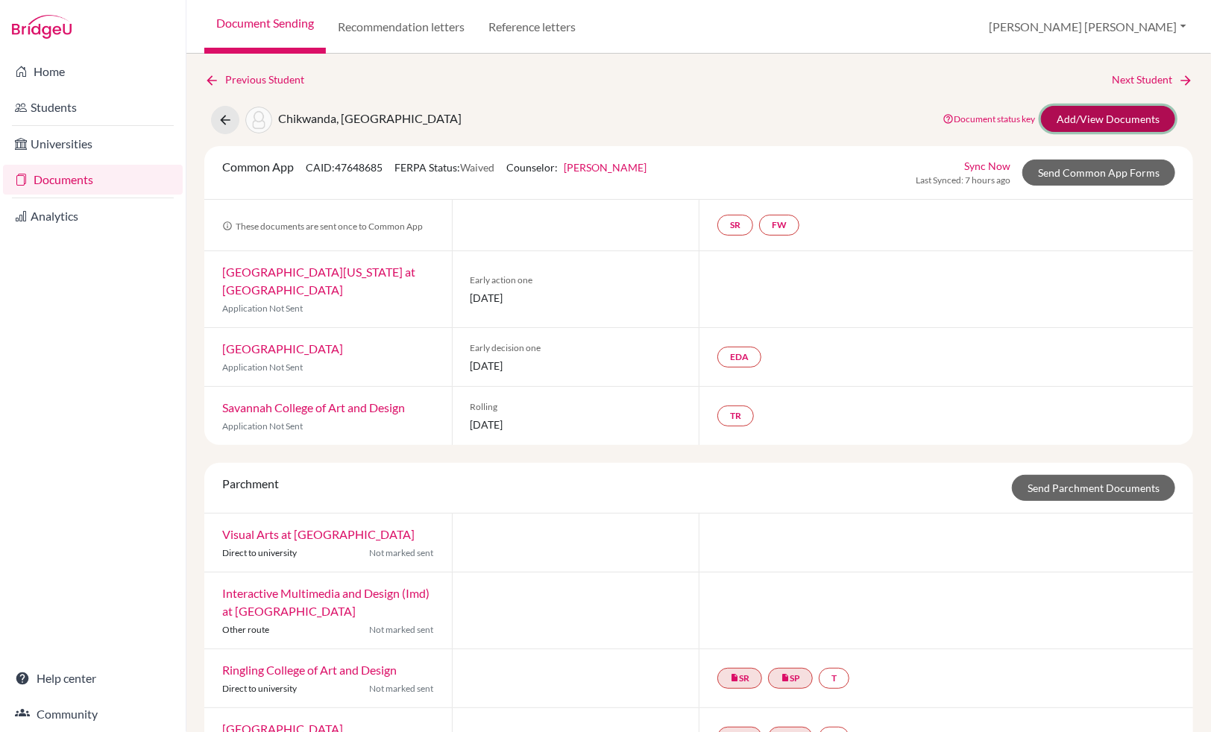
click at [1115, 117] on link "Add/View Documents" at bounding box center [1108, 119] width 134 height 26
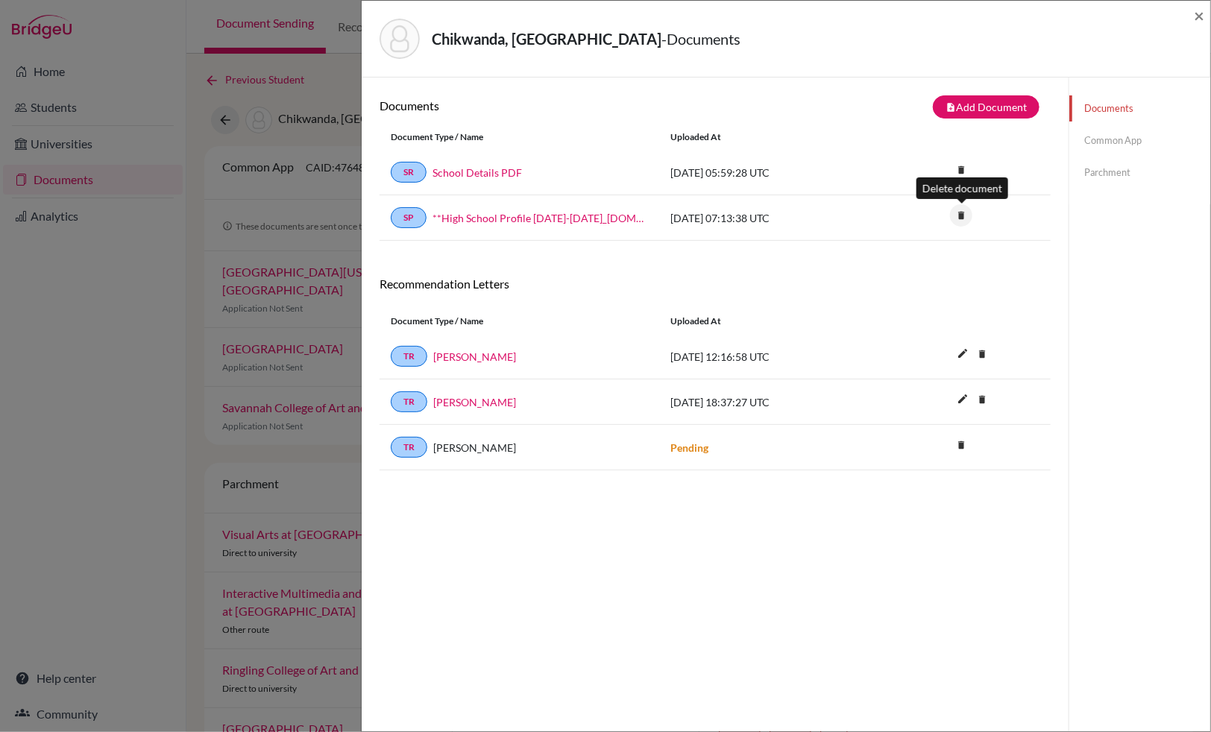
click at [960, 213] on icon "delete" at bounding box center [961, 215] width 22 height 22
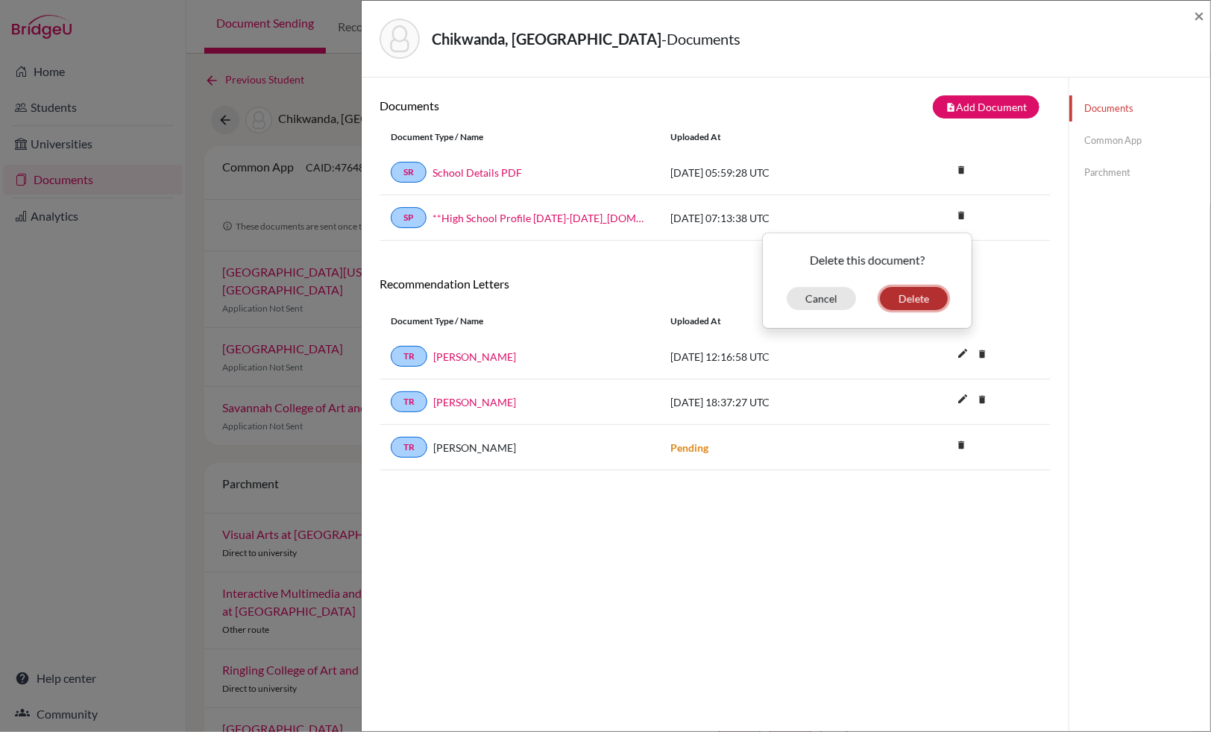
click at [923, 297] on button "Delete" at bounding box center [914, 298] width 68 height 23
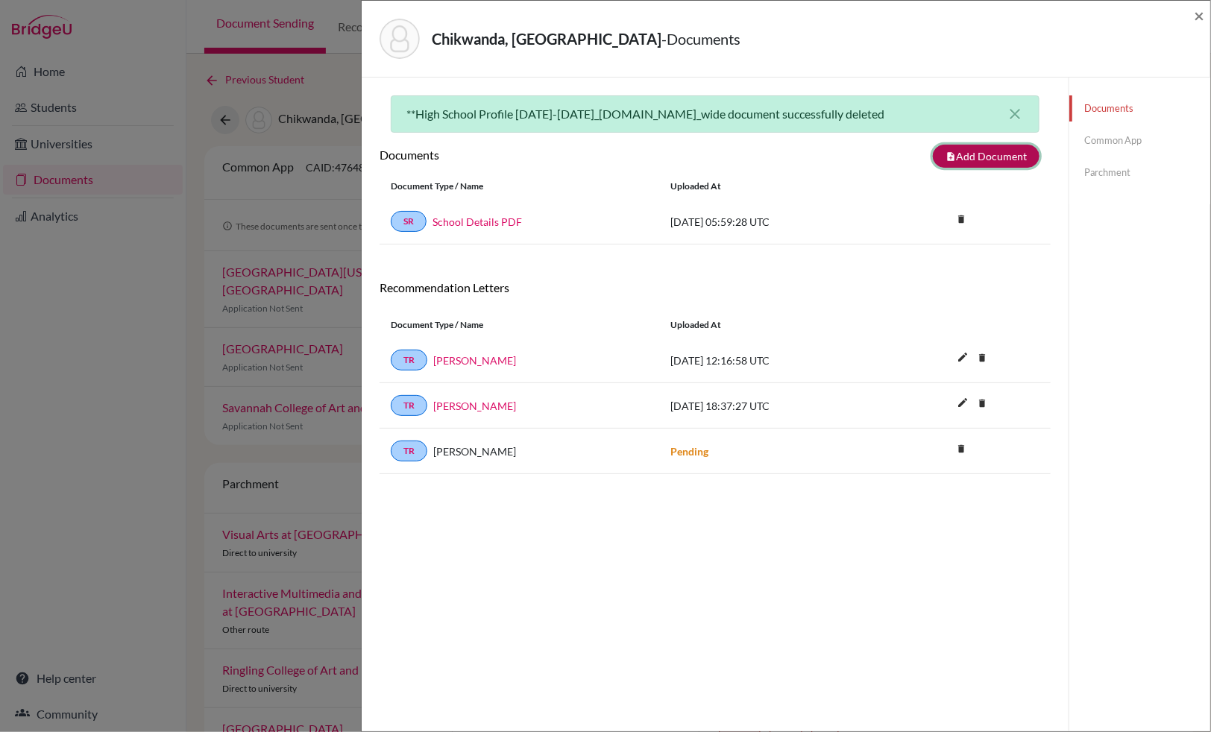
click at [975, 161] on button "note_add Add Document" at bounding box center [986, 156] width 107 height 23
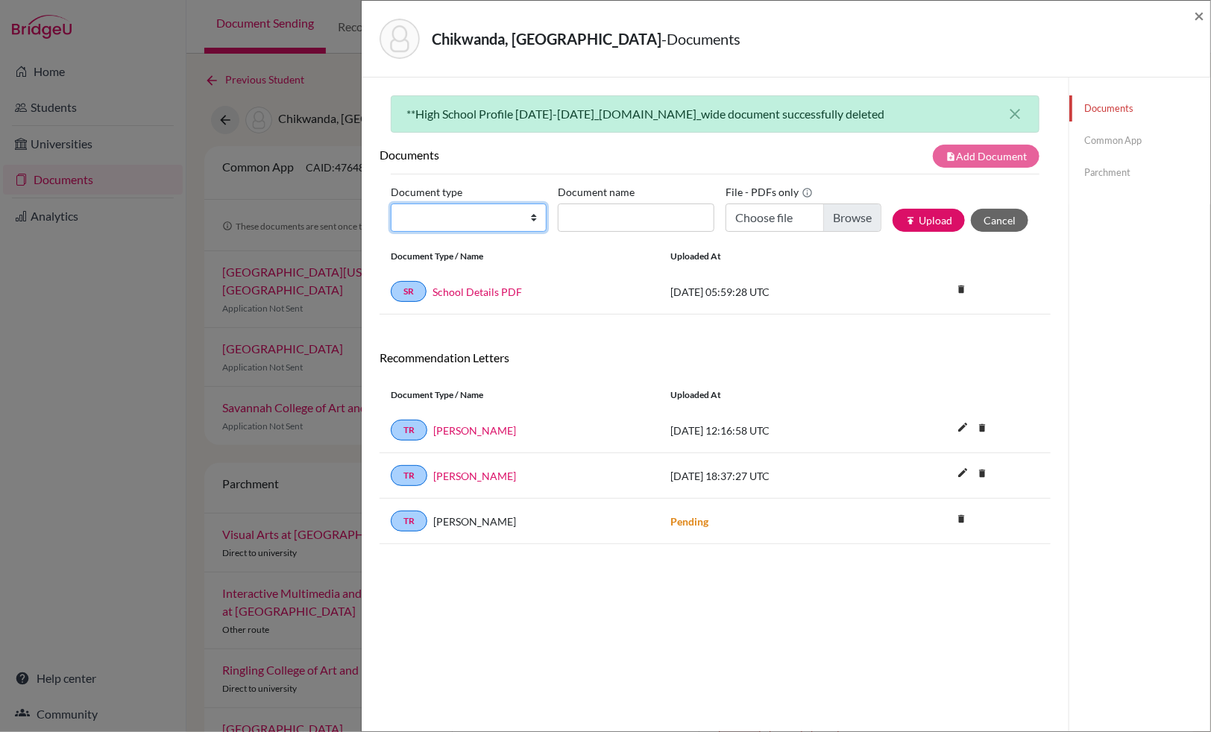
click at [535, 218] on select "Change explanation for Common App reports Counselor recommendation Internationa…" at bounding box center [469, 218] width 156 height 28
select select "2"
click at [391, 204] on select "Change explanation for Common App reports Counselor recommendation Internationa…" at bounding box center [469, 218] width 156 height 28
click at [591, 221] on input "Document name" at bounding box center [636, 218] width 156 height 28
type input "Chikwanda Mubanga IT"
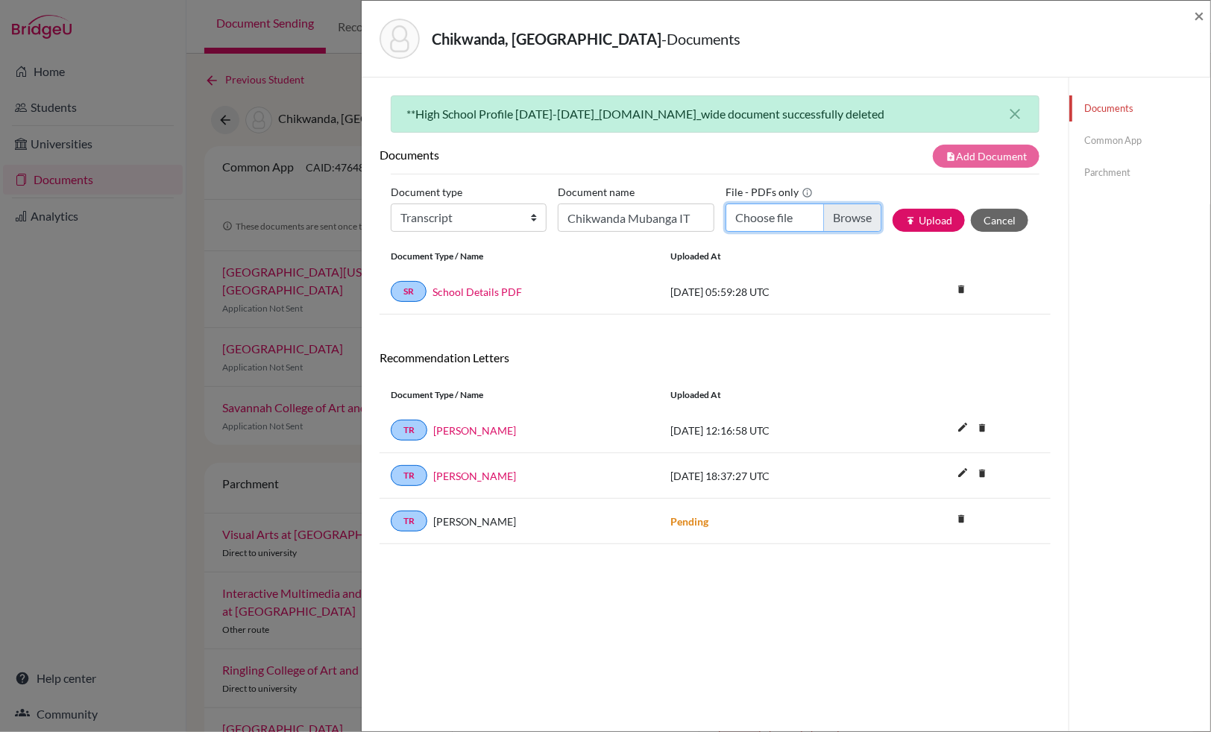
click at [828, 215] on input "Choose file" at bounding box center [804, 218] width 156 height 28
type input "C:\fakepath\CHIKWANDA Mubanga IT.pdf"
click at [935, 224] on button "publish Upload" at bounding box center [929, 220] width 72 height 23
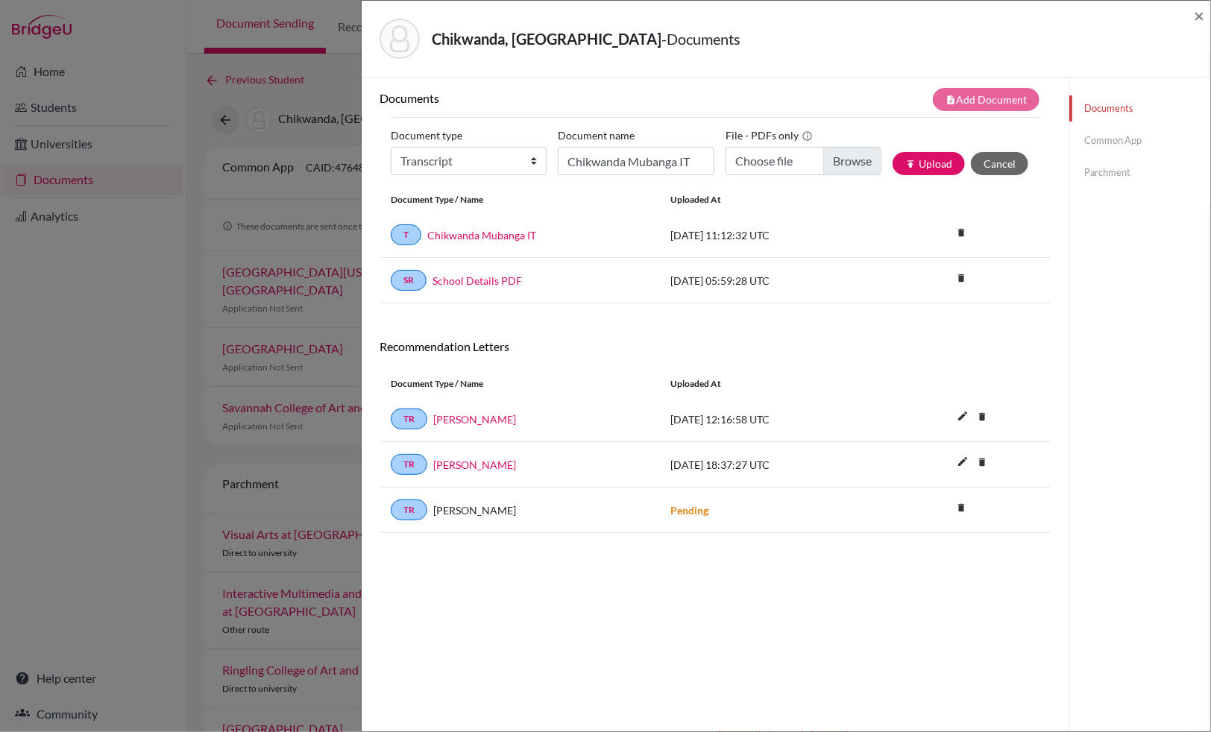
scroll to position [78, 0]
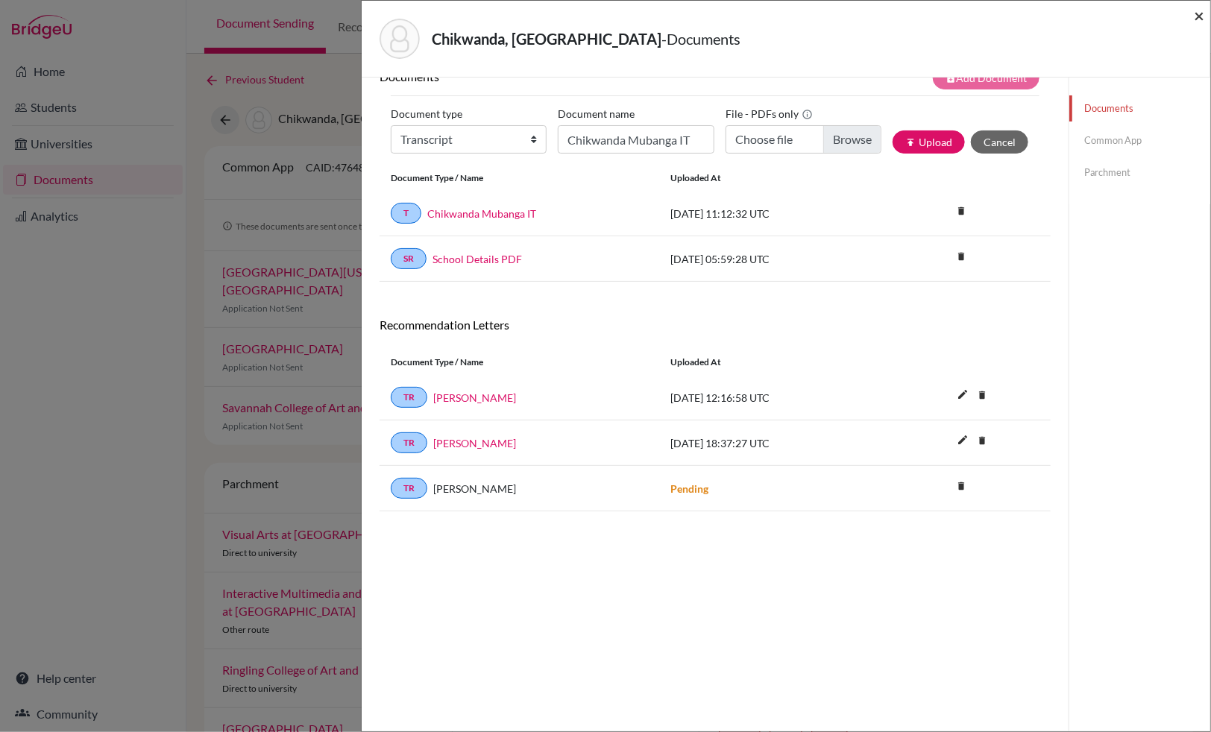
click at [1196, 12] on span "×" at bounding box center [1199, 15] width 10 height 22
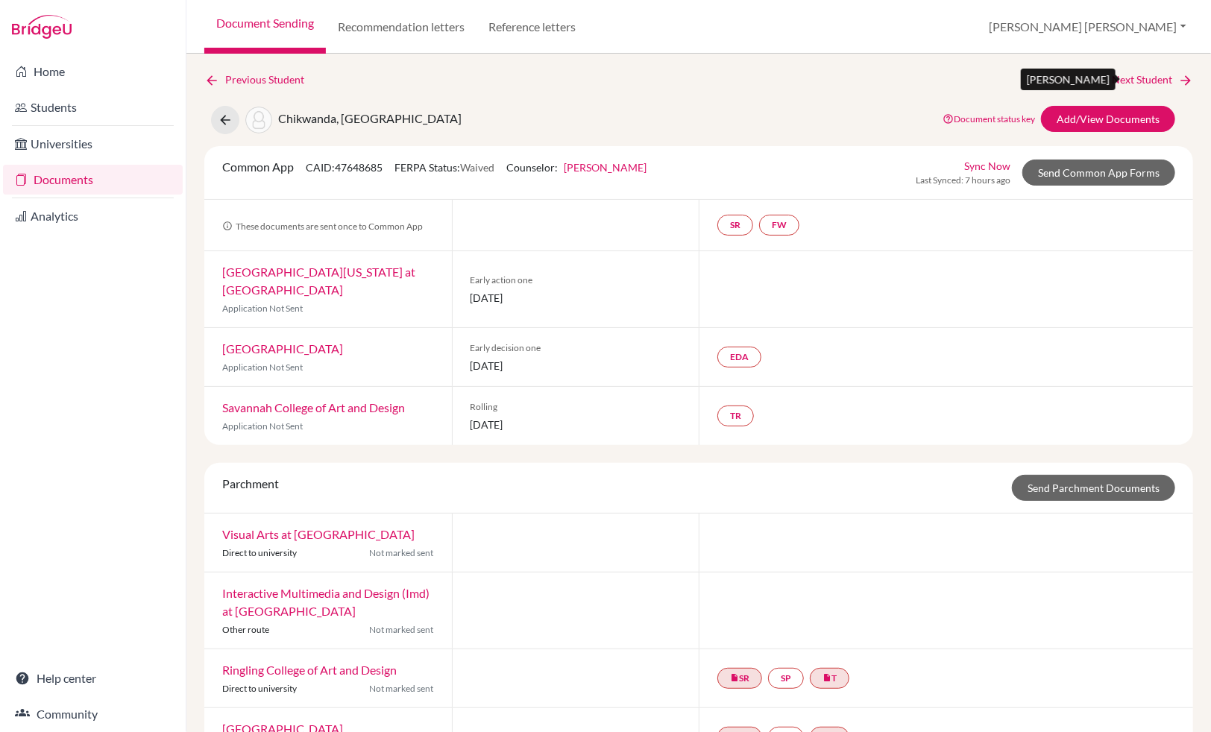
click at [1145, 77] on link "Next Student" at bounding box center [1152, 80] width 81 height 16
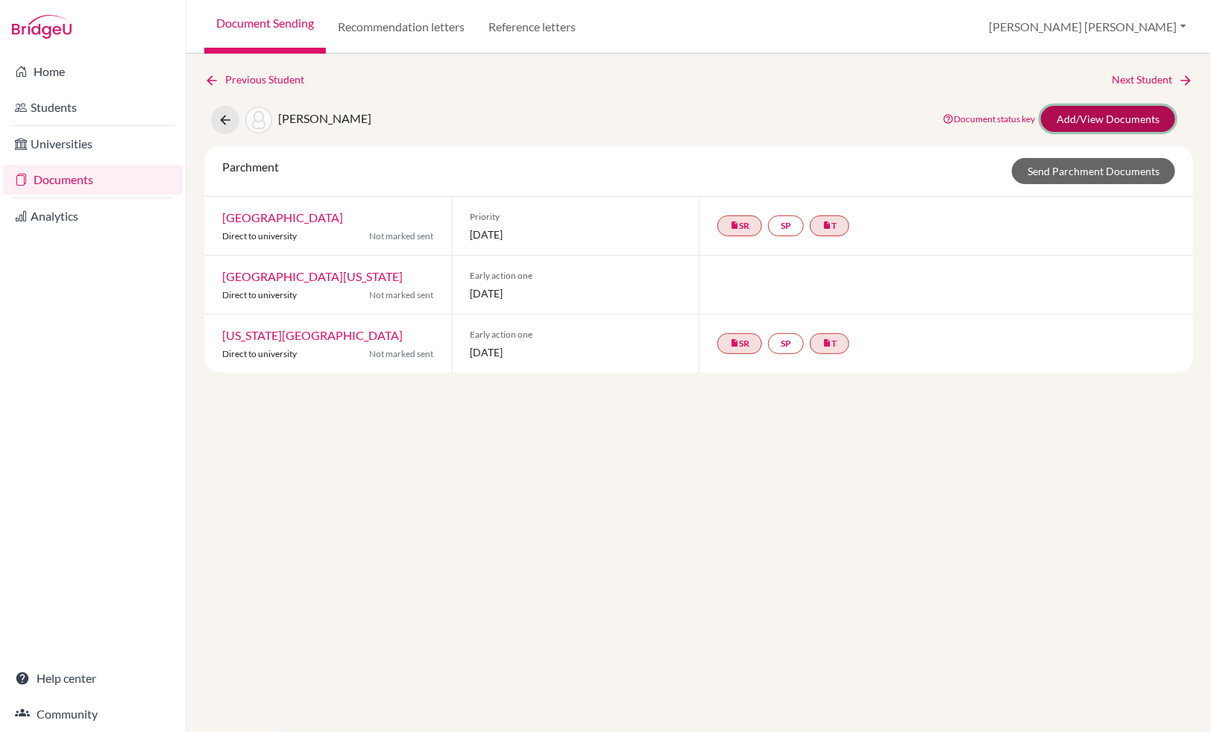
click at [1124, 114] on link "Add/View Documents" at bounding box center [1108, 119] width 134 height 26
